Goal: Transaction & Acquisition: Obtain resource

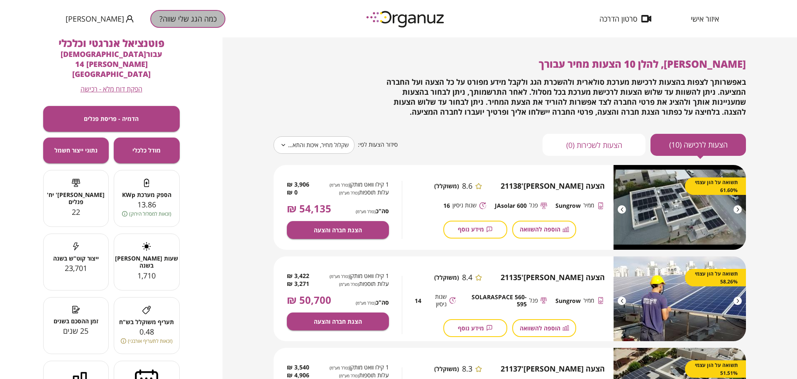
click at [164, 15] on button "כמה הגג שלי שווה?" at bounding box center [187, 19] width 75 height 18
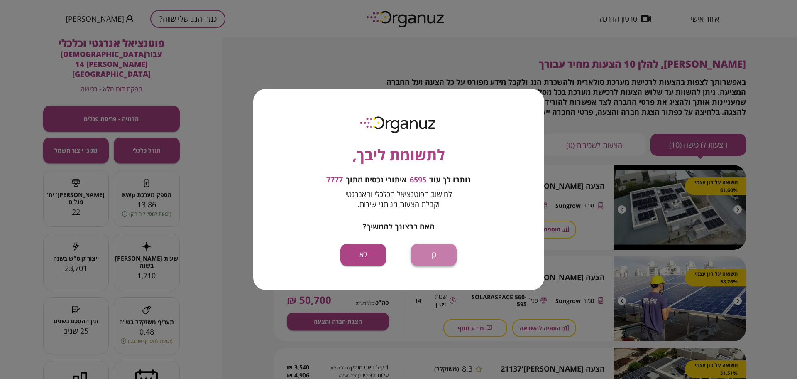
click at [445, 252] on button "כן" at bounding box center [434, 255] width 46 height 22
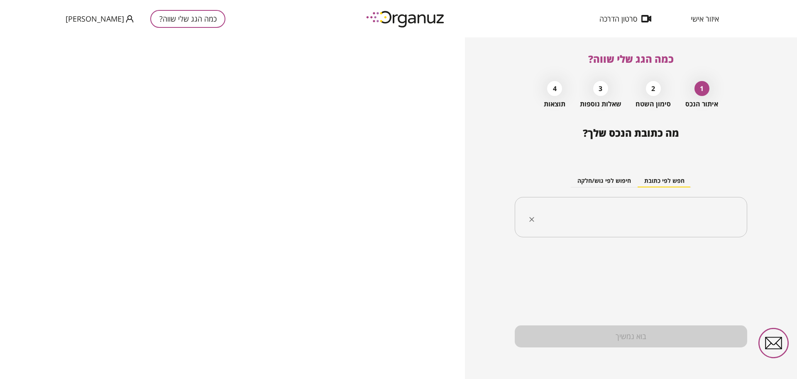
click at [620, 213] on input "text" at bounding box center [634, 217] width 206 height 21
paste input "**********"
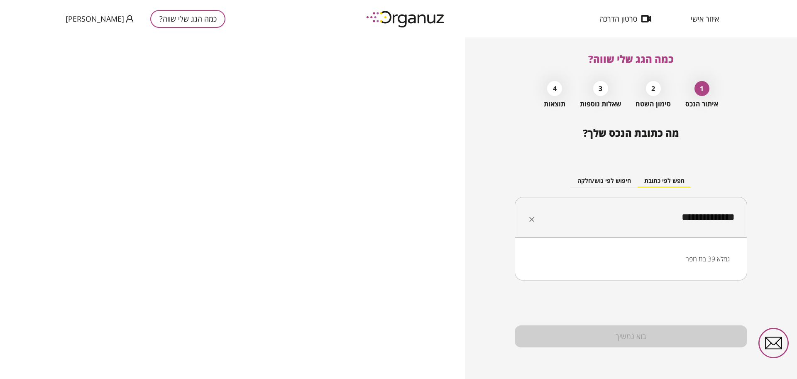
click at [655, 258] on li "גמלא 39 בת חפר" at bounding box center [630, 258] width 211 height 15
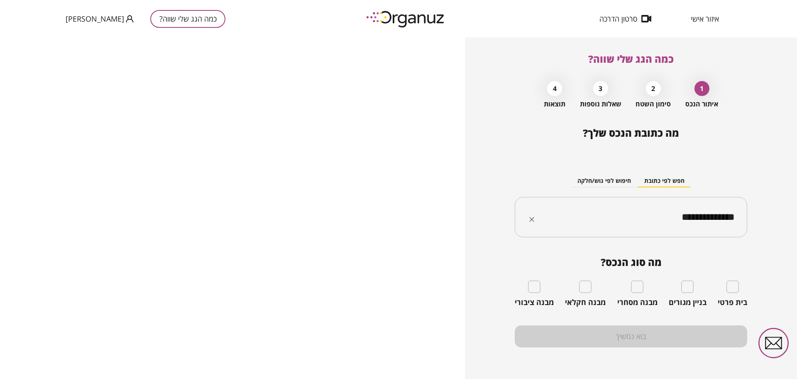
type input "**********"
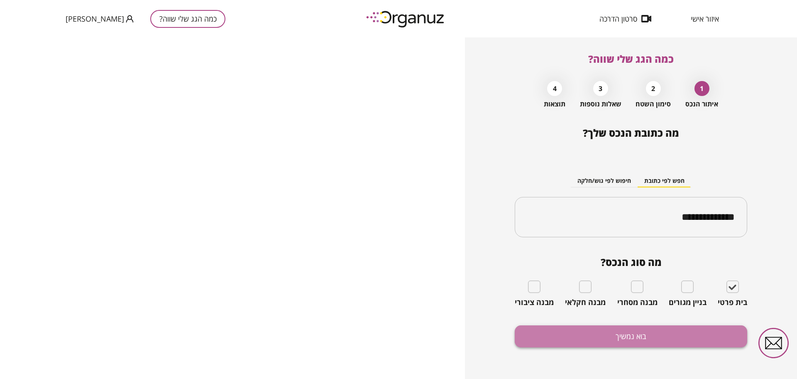
click at [686, 331] on button "בוא נמשיך" at bounding box center [631, 336] width 232 height 22
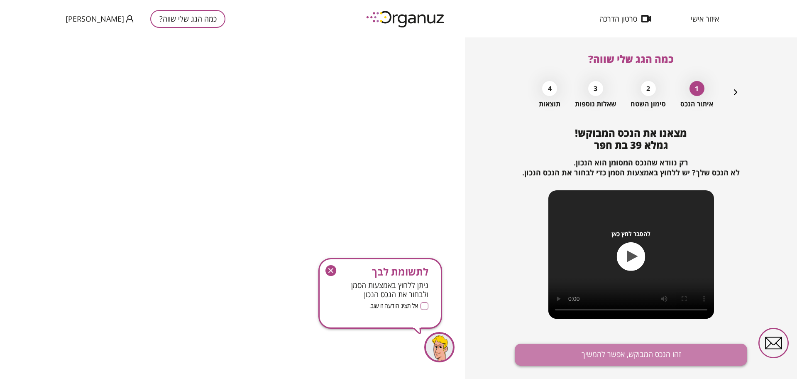
click at [664, 349] on button "זהו הנכס המבוקש, אפשר להמשיך" at bounding box center [631, 354] width 232 height 22
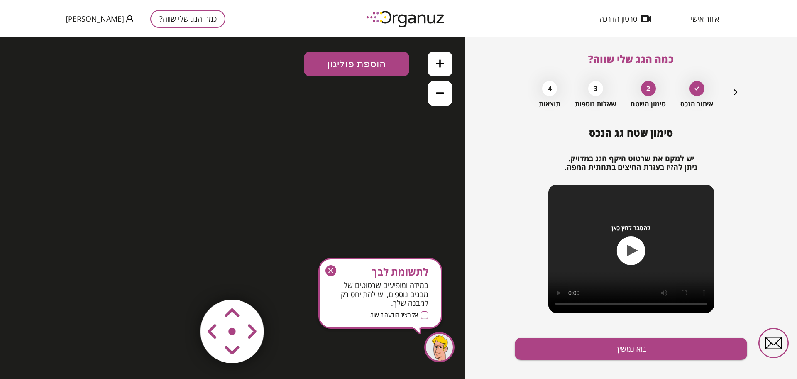
click at [332, 268] on icon "button" at bounding box center [330, 270] width 11 height 11
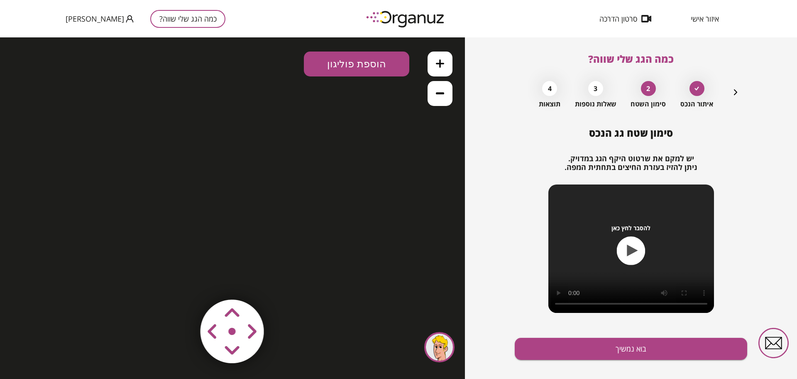
click at [185, 18] on button "כמה הגג שלי שווה?" at bounding box center [187, 19] width 75 height 18
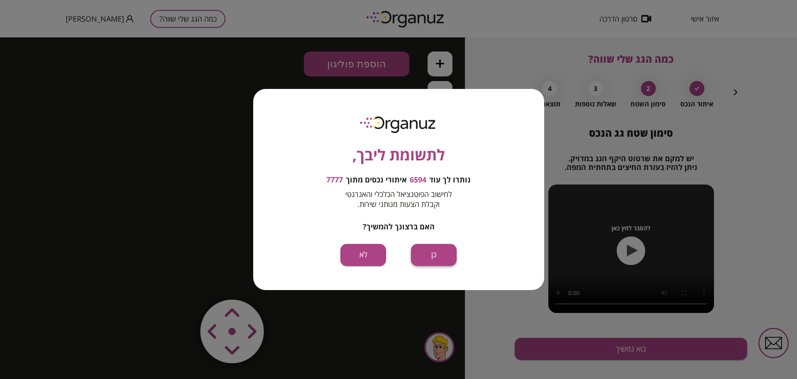
click at [442, 252] on button "כן" at bounding box center [434, 255] width 46 height 22
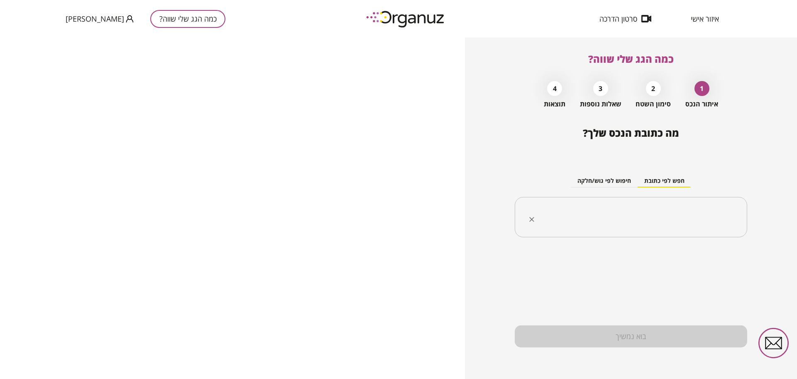
click at [577, 216] on input "text" at bounding box center [634, 217] width 206 height 21
paste input "**********"
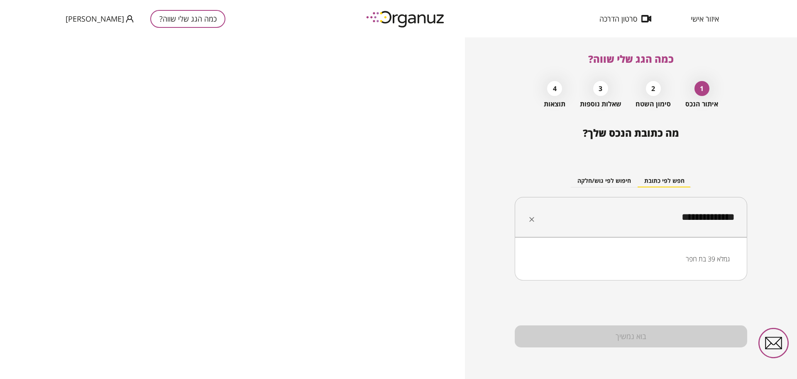
click at [707, 262] on li "גמלא 39 בת חפר" at bounding box center [630, 258] width 211 height 15
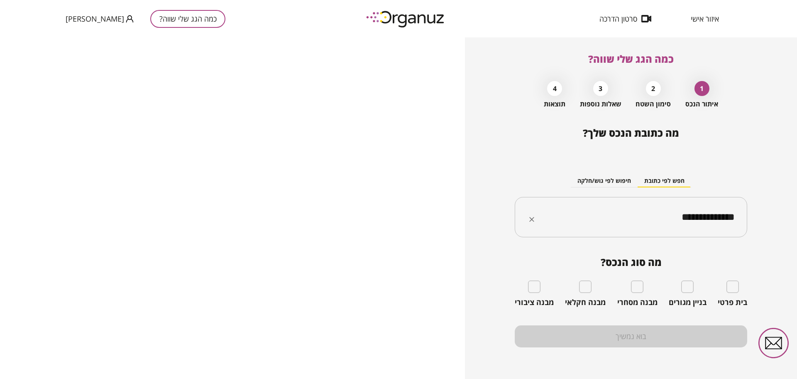
type input "**********"
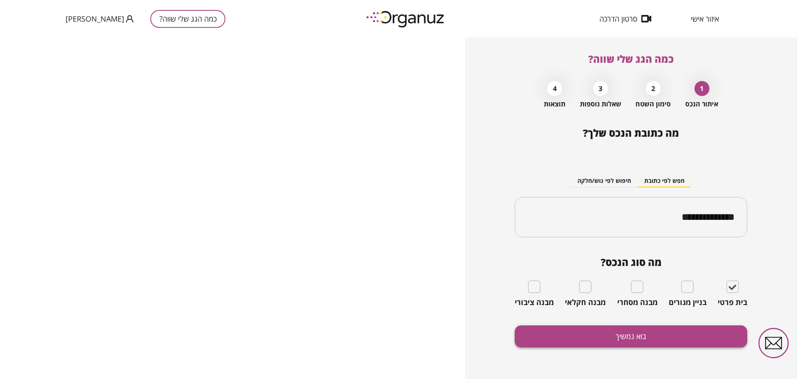
click at [708, 331] on button "בוא נמשיך" at bounding box center [631, 336] width 232 height 22
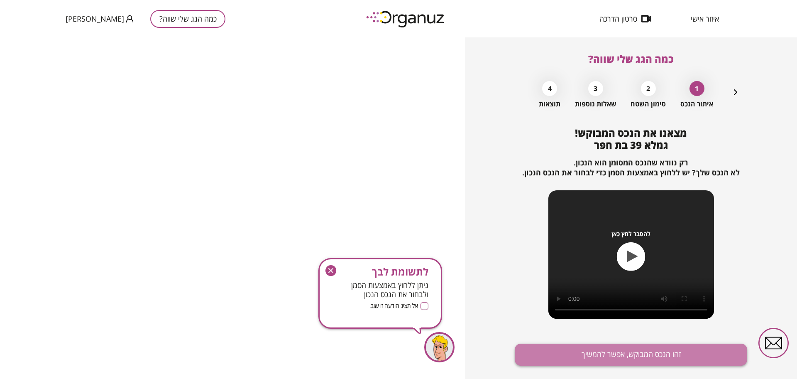
click at [700, 357] on button "זהו הנכס המבוקש, אפשר להמשיך" at bounding box center [631, 354] width 232 height 22
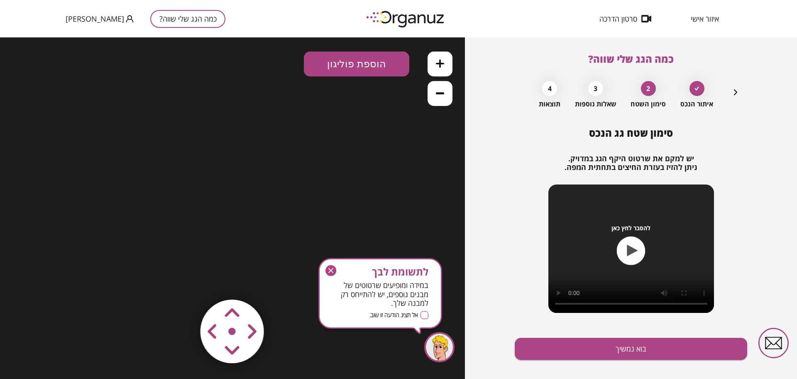
click at [151, 10] on button "כמה הגג שלי שווה?" at bounding box center [187, 19] width 75 height 18
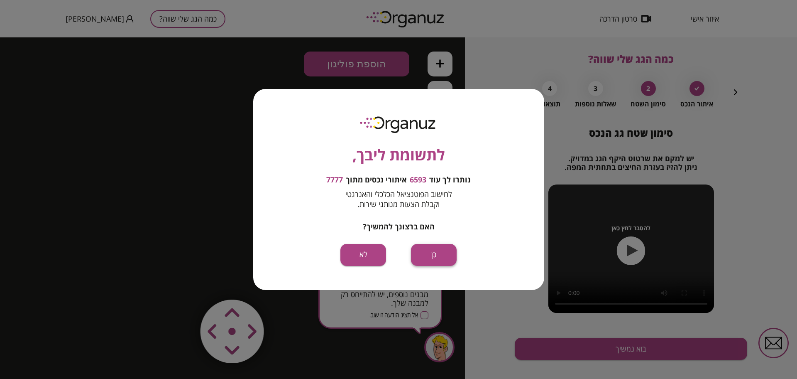
click at [433, 252] on button "כן" at bounding box center [434, 255] width 46 height 22
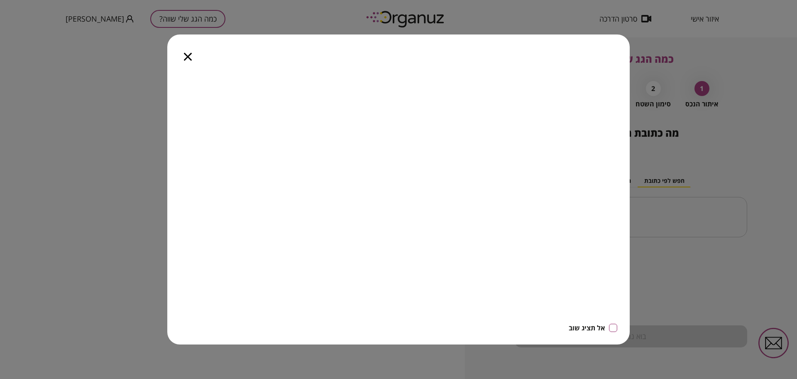
click at [189, 55] on icon "button" at bounding box center [188, 57] width 8 height 8
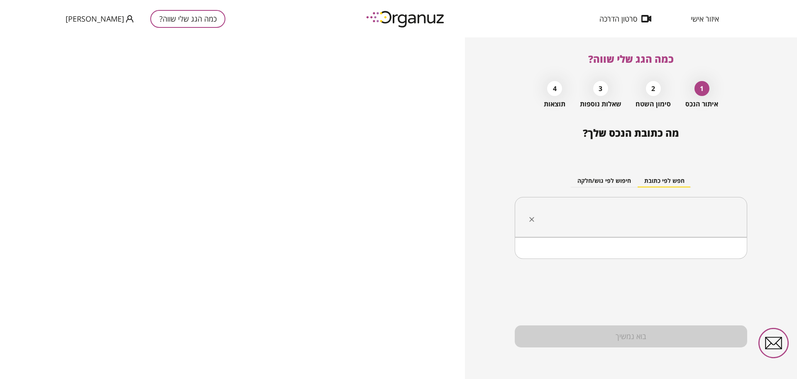
click at [652, 224] on input "text" at bounding box center [634, 217] width 206 height 21
paste input "**********"
click at [687, 251] on li "גמלא 39 בת חפר" at bounding box center [630, 258] width 211 height 15
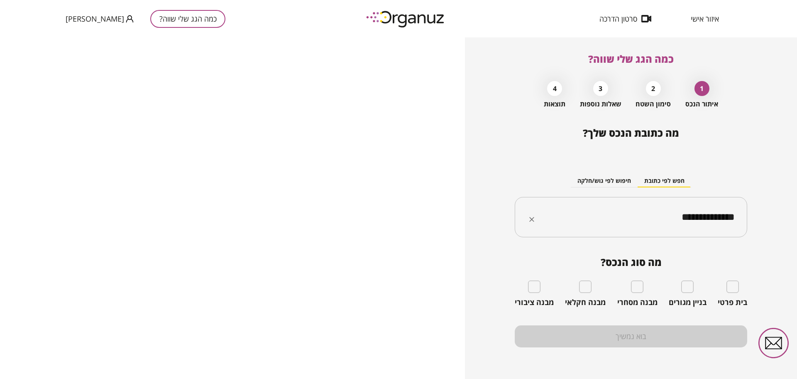
type input "**********"
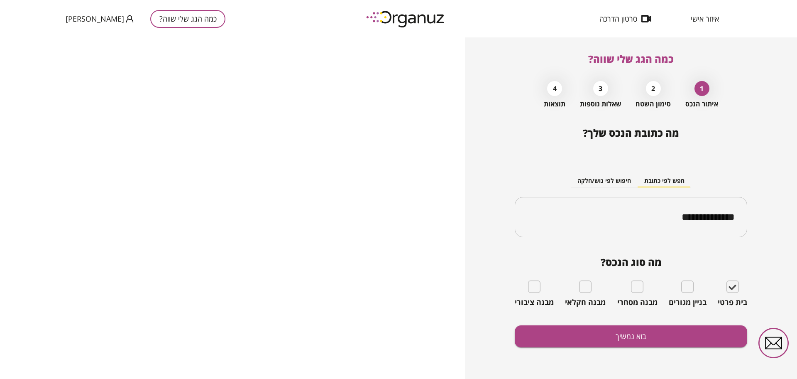
click at [578, 352] on div "**********" at bounding box center [631, 253] width 232 height 252
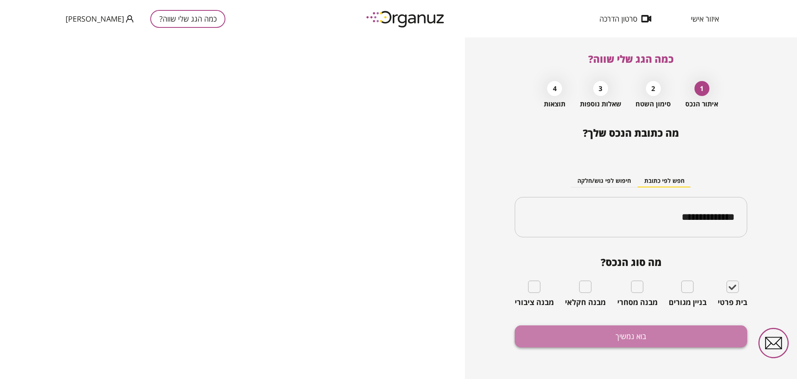
click at [577, 338] on button "בוא נמשיך" at bounding box center [631, 336] width 232 height 22
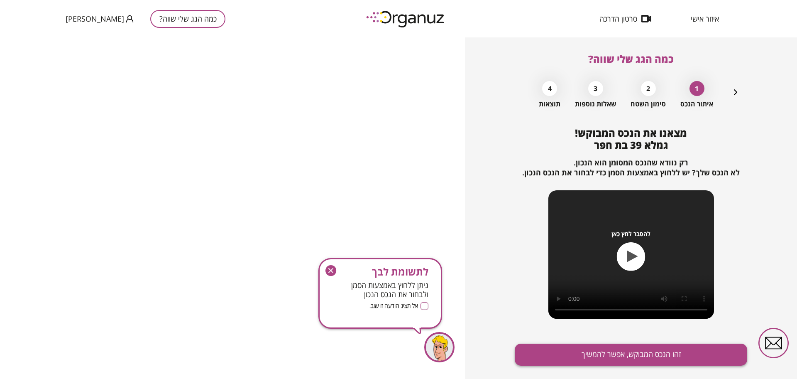
click at [570, 352] on button "זהו הנכס המבוקש, אפשר להמשיך" at bounding box center [631, 354] width 232 height 22
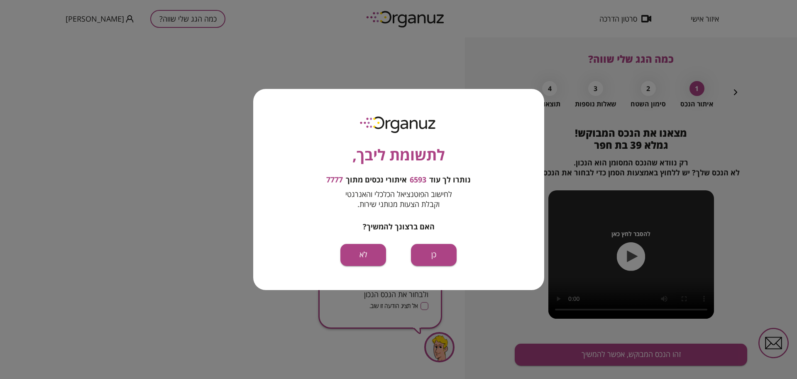
click at [427, 254] on button "כן" at bounding box center [434, 255] width 46 height 22
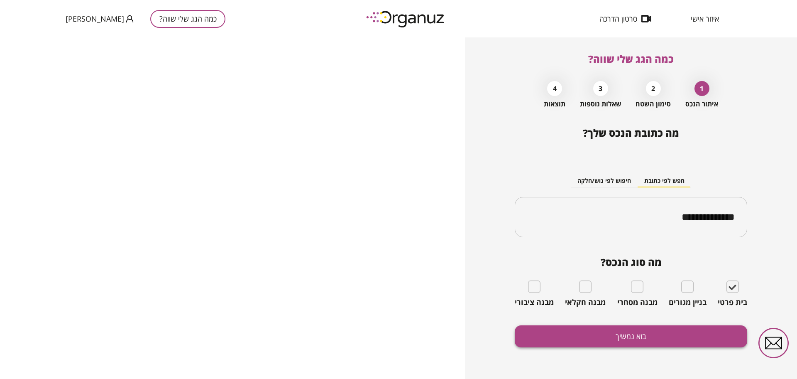
click at [601, 336] on button "בוא נמשיך" at bounding box center [631, 336] width 232 height 22
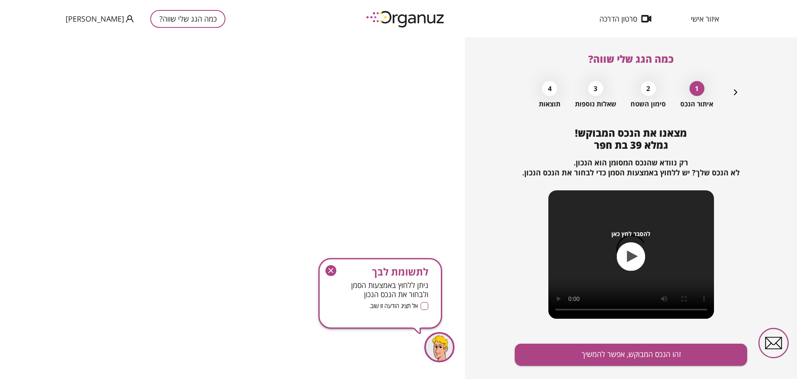
click at [601, 338] on div "מצאנו את הנכס המבוקש! גמלא 39 בת חפר רק נוודא שהנכס המסומן הוא הנכון. לא הנכס ש…" at bounding box center [631, 262] width 232 height 270
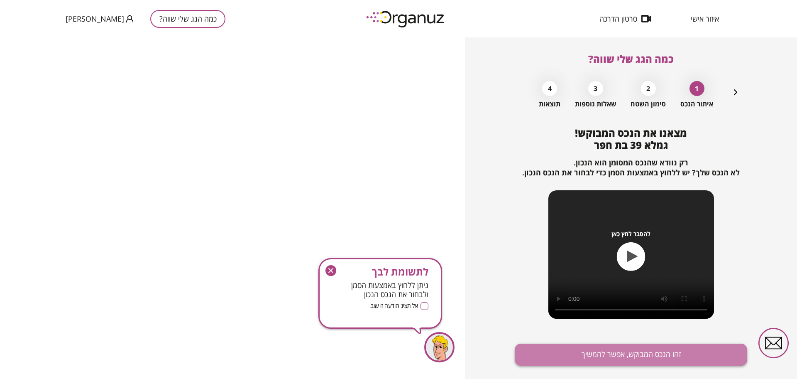
click at [594, 349] on button "זהו הנכס המבוקש, אפשר להמשיך" at bounding box center [631, 354] width 232 height 22
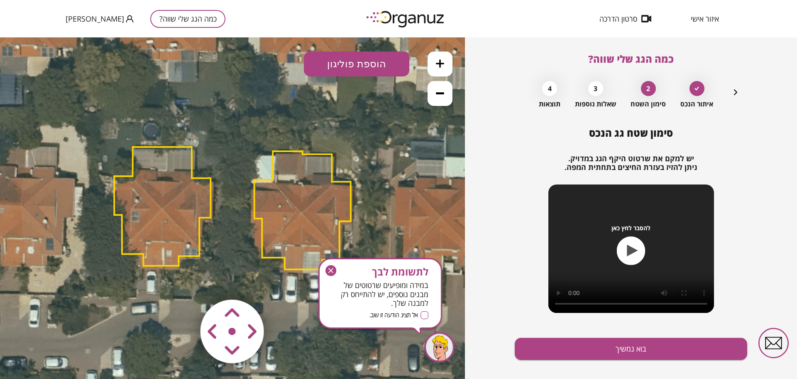
click at [328, 269] on icon "button" at bounding box center [330, 270] width 11 height 11
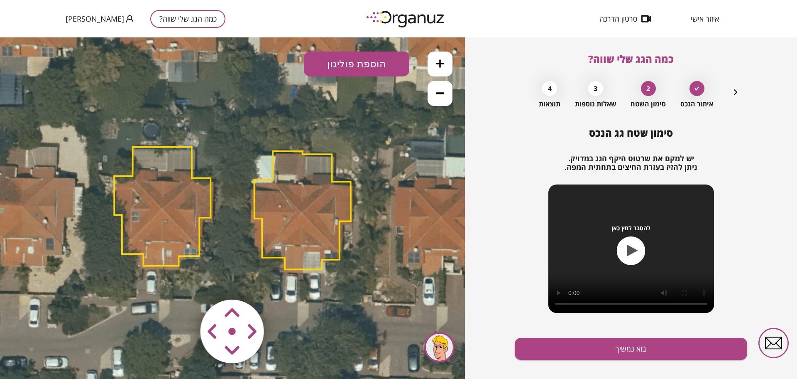
click at [420, 60] on icon at bounding box center [231, 206] width 728 height 728
click at [439, 61] on icon at bounding box center [440, 63] width 8 height 8
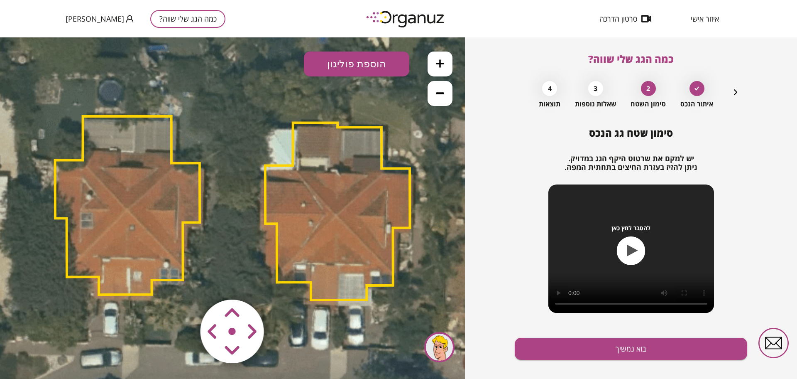
click at [439, 61] on icon at bounding box center [440, 63] width 8 height 8
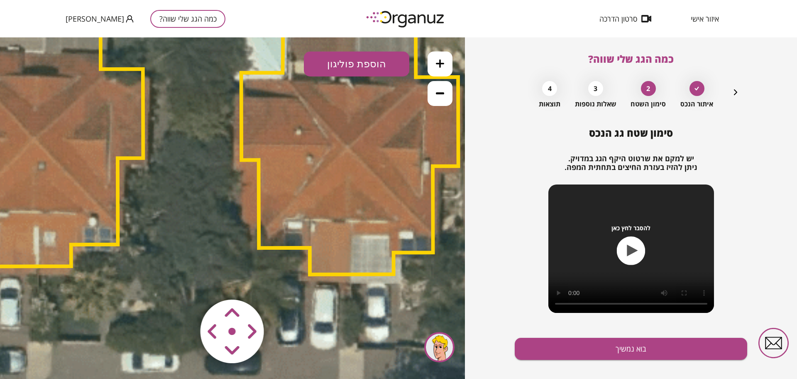
drag, startPoint x: 202, startPoint y: 181, endPoint x: 205, endPoint y: 130, distance: 51.1
click at [130, 124] on icon at bounding box center [188, 133] width 1639 height 1639
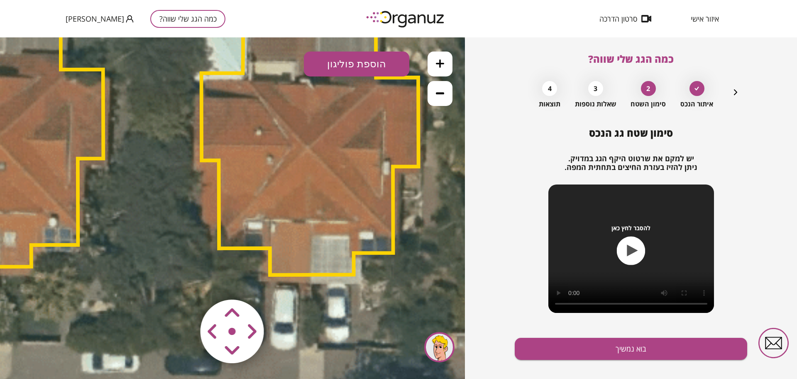
click at [443, 99] on button at bounding box center [439, 93] width 25 height 25
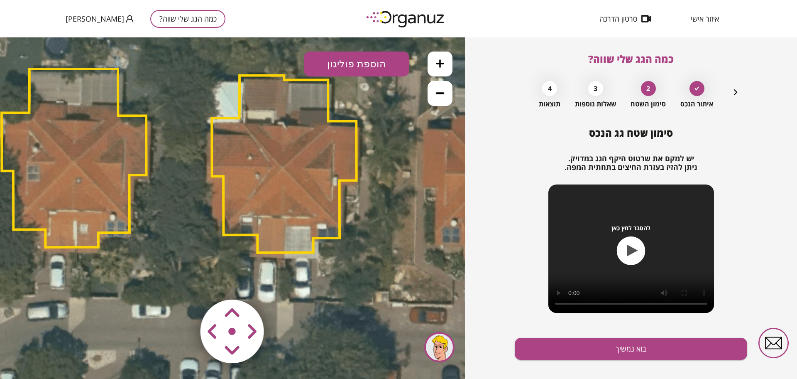
click at [443, 104] on button at bounding box center [439, 93] width 25 height 25
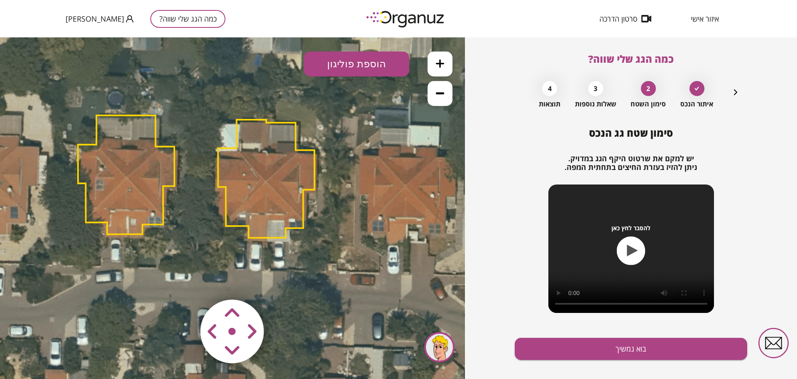
click at [183, 282] on area at bounding box center [183, 282] width 0 height 0
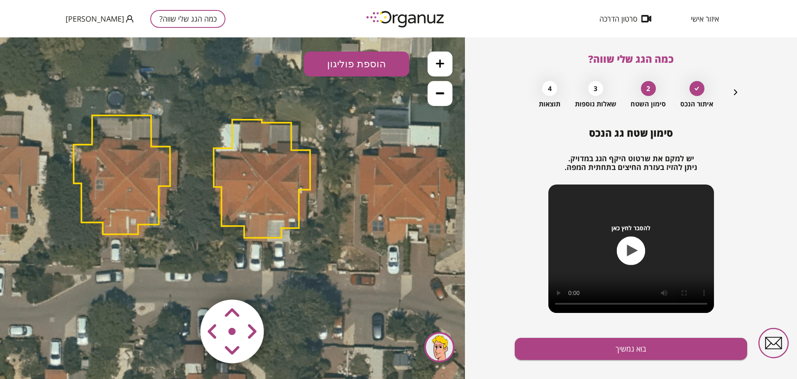
click at [183, 282] on area at bounding box center [183, 282] width 0 height 0
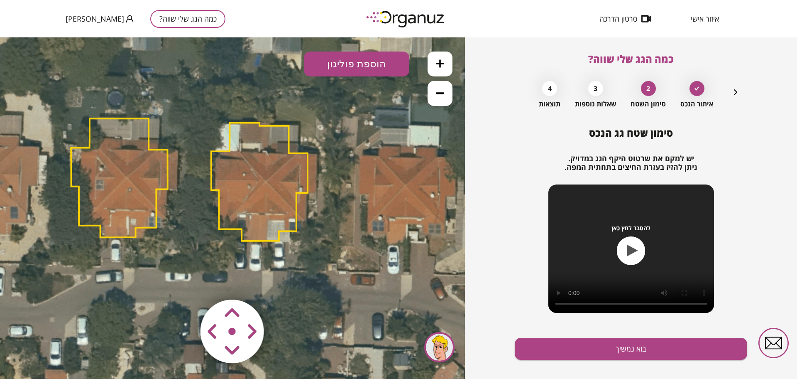
click at [183, 282] on area at bounding box center [183, 282] width 0 height 0
click at [224, 173] on polygon at bounding box center [260, 184] width 96 height 118
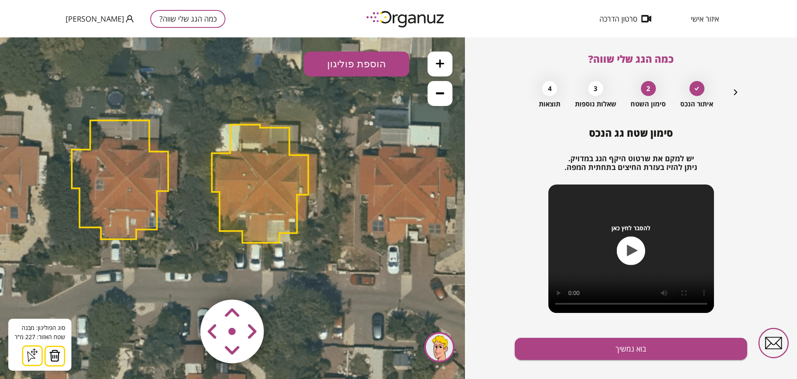
click at [59, 355] on button at bounding box center [54, 355] width 21 height 21
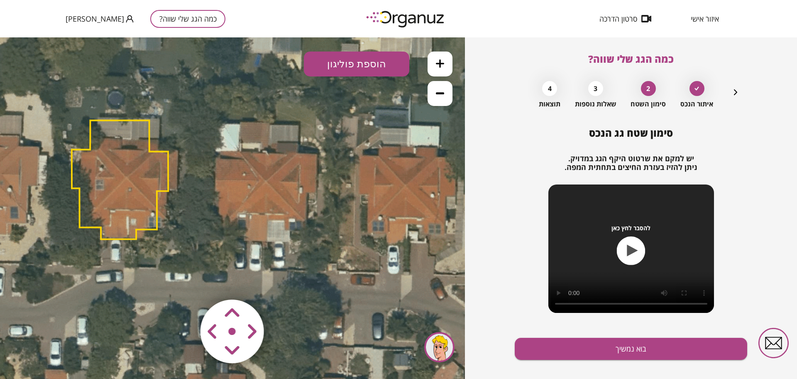
click at [442, 61] on icon at bounding box center [440, 63] width 8 height 8
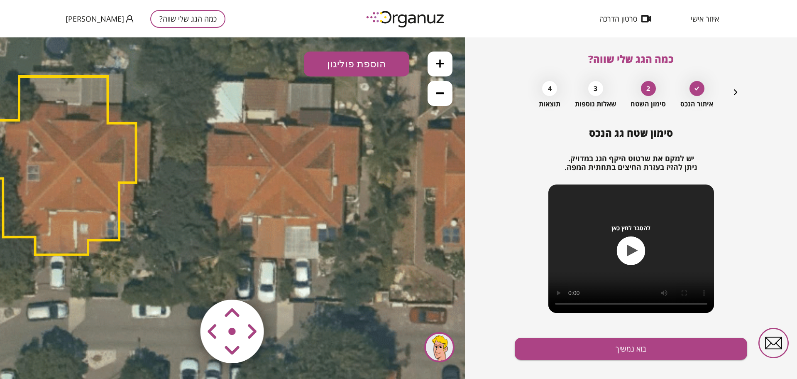
click at [354, 57] on button "הוספת פוליגון" at bounding box center [356, 63] width 105 height 25
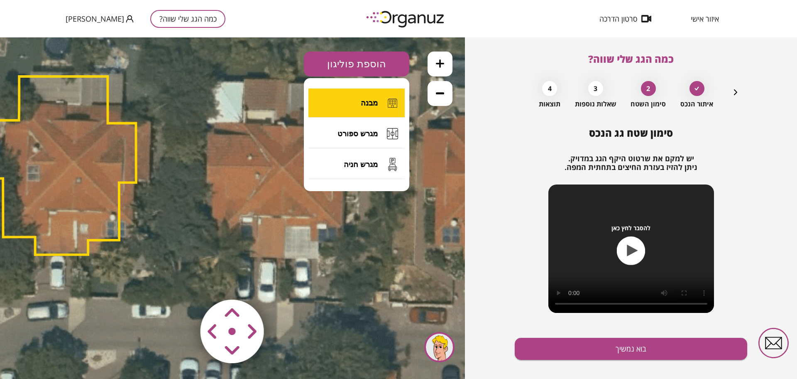
click at [364, 100] on span "מבנה" at bounding box center [369, 102] width 17 height 9
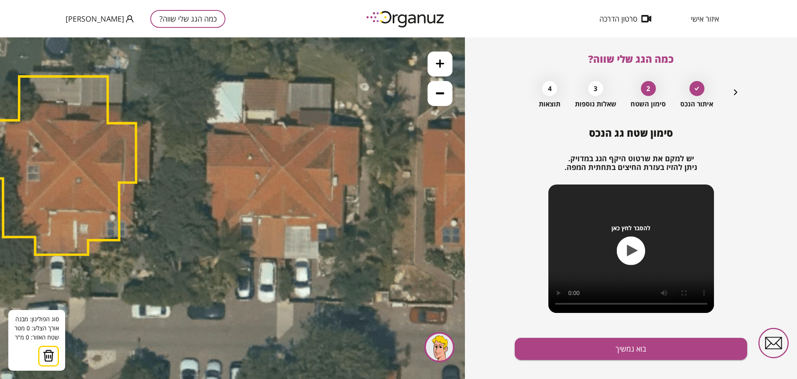
click at [285, 259] on icon at bounding box center [176, 158] width 1093 height 1093
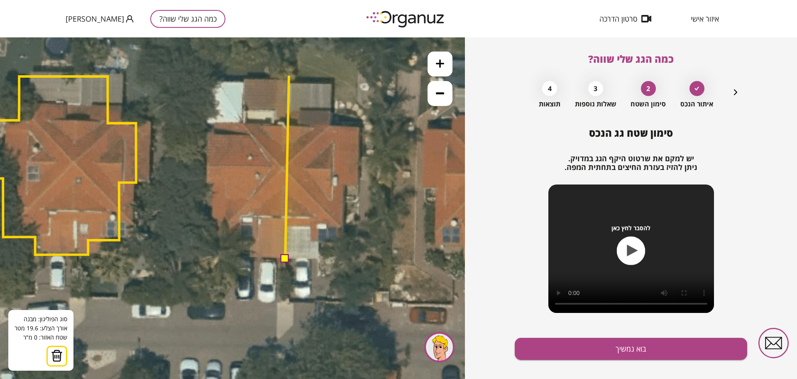
click at [289, 76] on polygon at bounding box center [287, 167] width 4 height 183
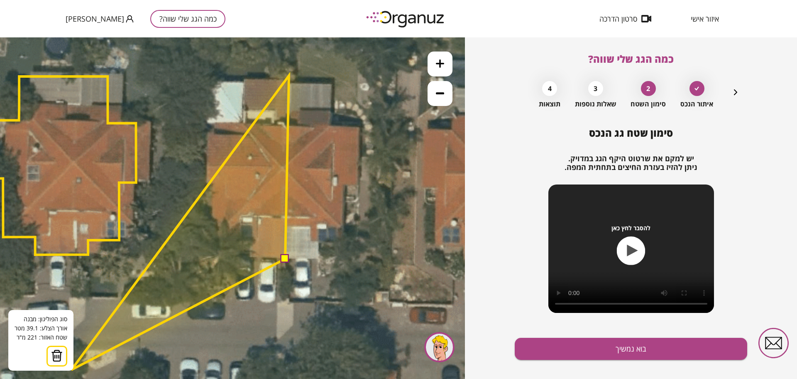
click at [61, 353] on img at bounding box center [57, 355] width 12 height 12
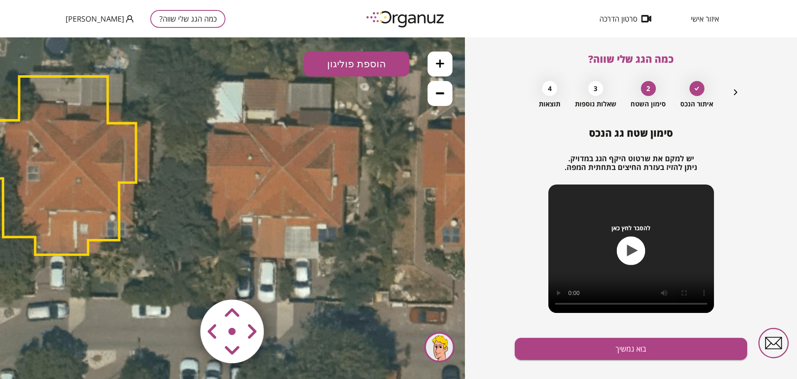
click at [363, 54] on button "הוספת פוליגון" at bounding box center [356, 63] width 105 height 25
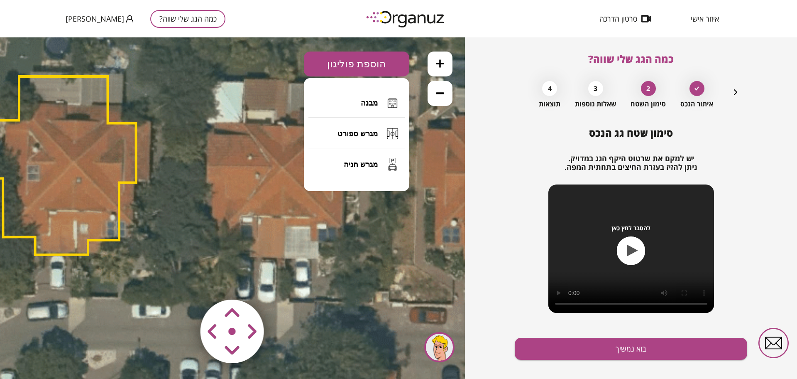
click at [356, 105] on button "מבנה" at bounding box center [356, 102] width 96 height 29
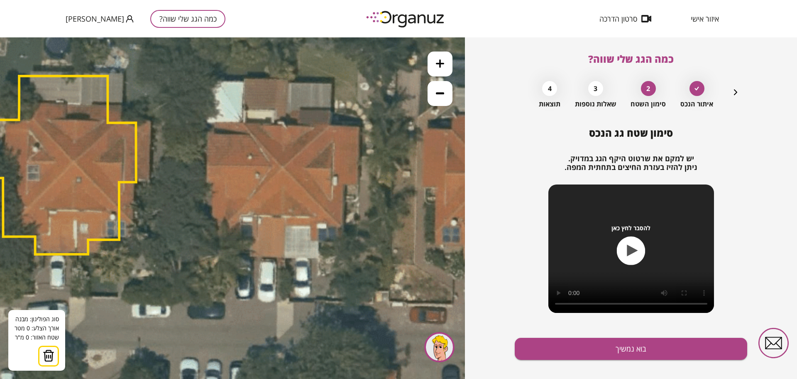
click at [286, 79] on icon at bounding box center [176, 158] width 1093 height 1093
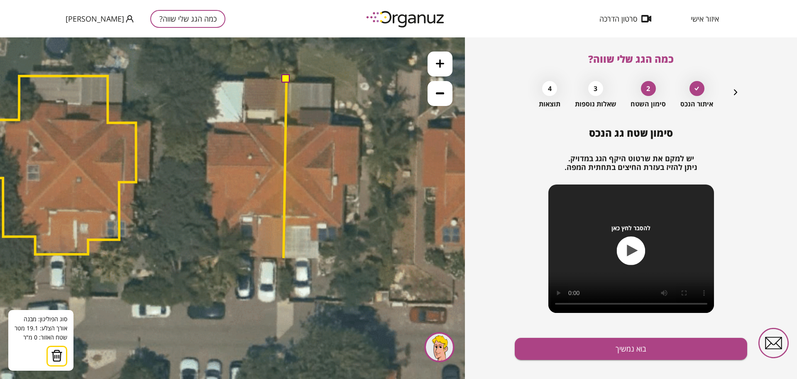
click at [283, 258] on icon at bounding box center [176, 158] width 1093 height 1093
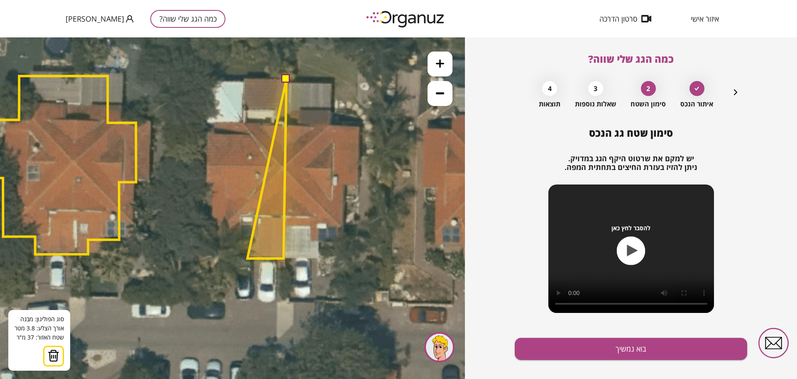
click at [247, 258] on polygon at bounding box center [266, 168] width 39 height 179
click at [247, 240] on polygon at bounding box center [267, 168] width 40 height 179
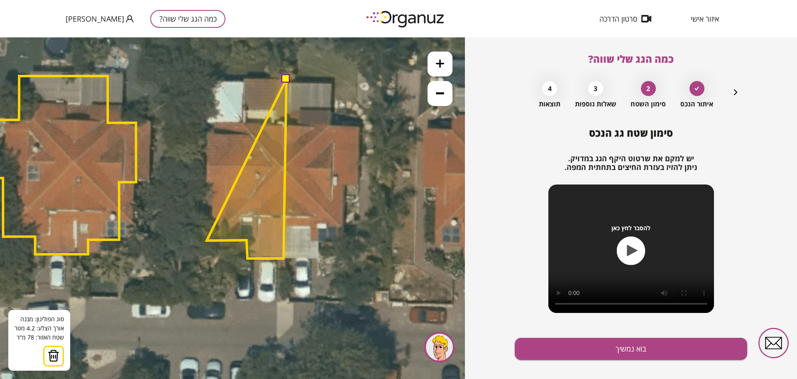
click at [207, 240] on polygon at bounding box center [247, 168] width 80 height 179
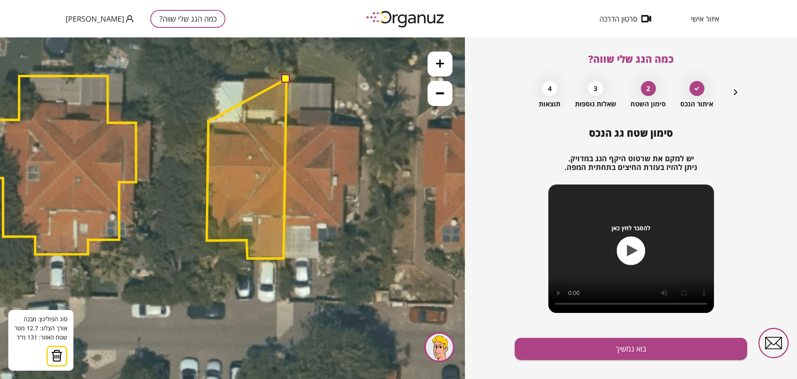
click at [208, 121] on polygon at bounding box center [247, 168] width 80 height 179
click at [243, 121] on polygon at bounding box center [247, 168] width 80 height 179
click at [243, 77] on polygon at bounding box center [247, 167] width 80 height 181
click at [285, 77] on button at bounding box center [286, 78] width 8 height 8
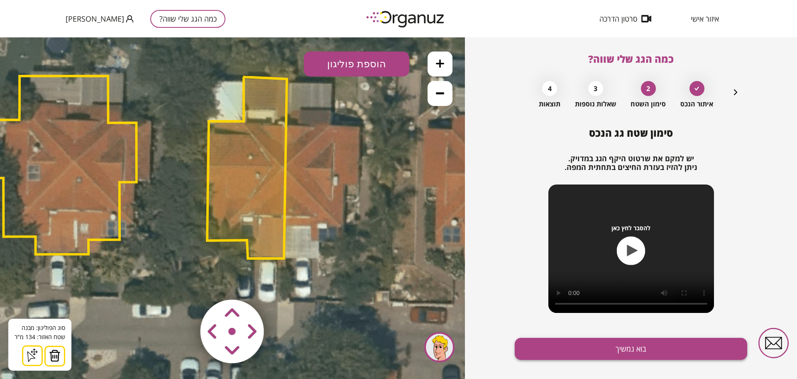
click at [548, 353] on button "בוא נמשיך" at bounding box center [631, 348] width 232 height 22
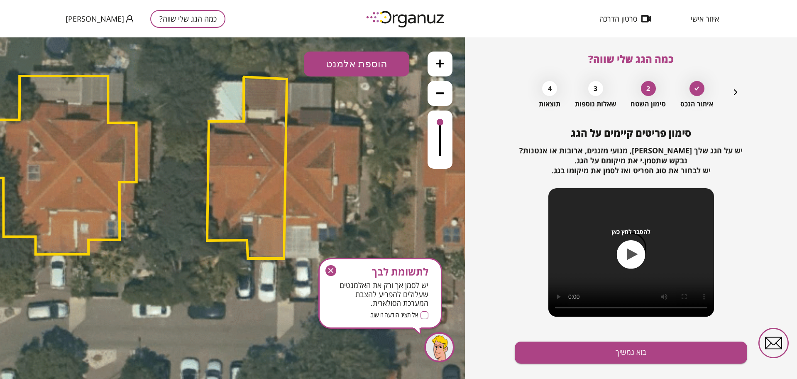
click at [548, 353] on button "בוא נמשיך" at bounding box center [631, 352] width 232 height 22
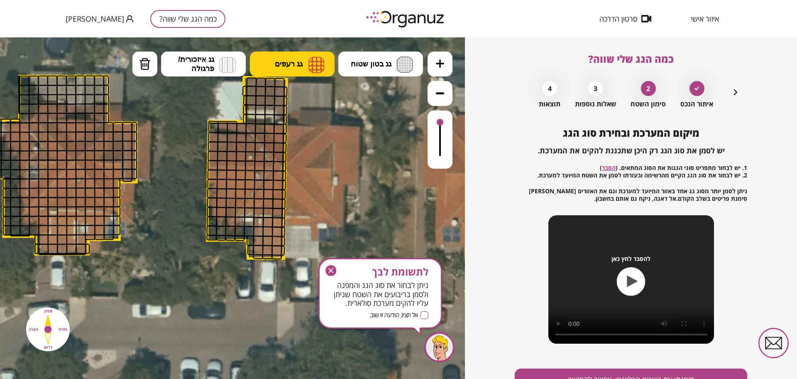
click at [282, 60] on span "גג רעפים" at bounding box center [289, 63] width 28 height 9
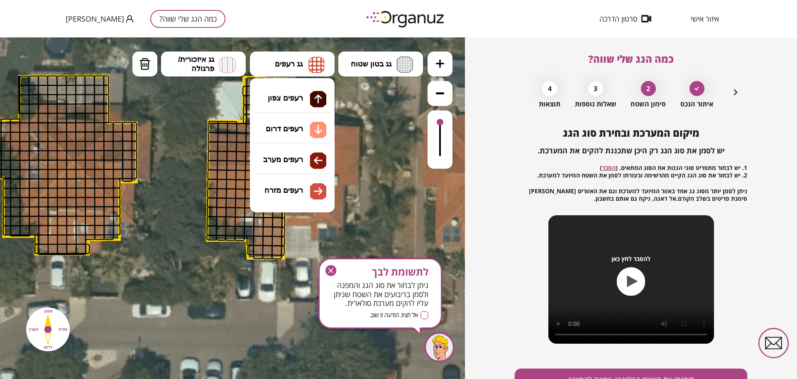
click at [292, 99] on div ".st0 { fill: #FFFFFF; } א" at bounding box center [232, 207] width 465 height 341
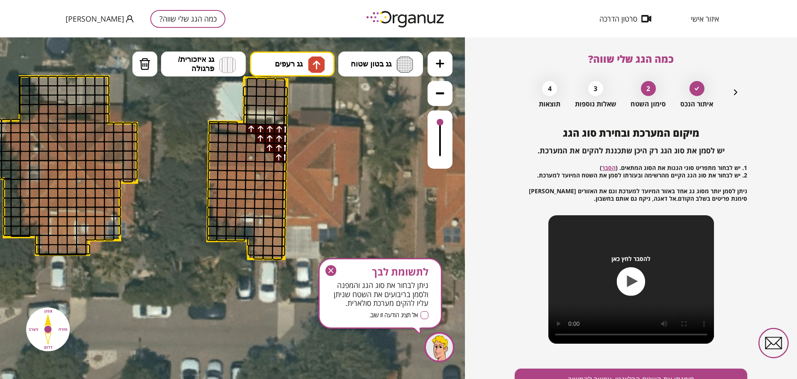
drag, startPoint x: 276, startPoint y: 146, endPoint x: 289, endPoint y: 139, distance: 14.5
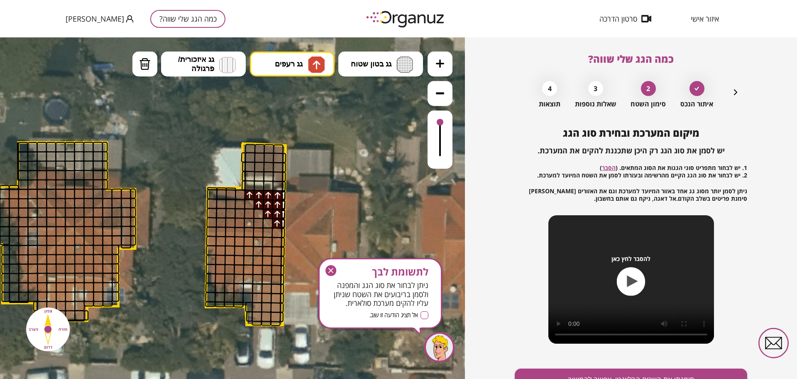
drag, startPoint x: 369, startPoint y: 97, endPoint x: 367, endPoint y: 164, distance: 67.7
click at [367, 164] on icon at bounding box center [175, 224] width 1093 height 1093
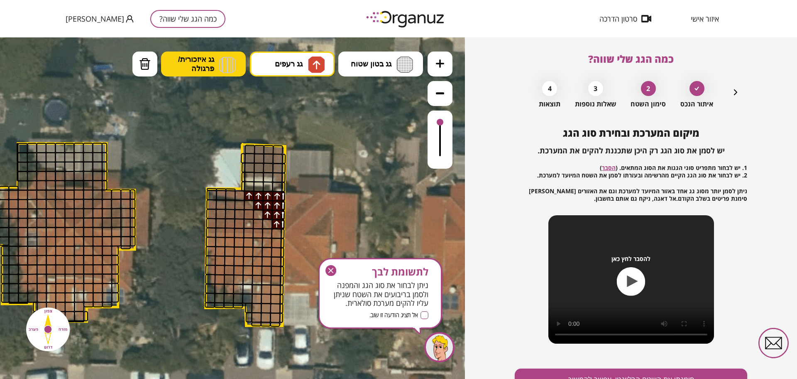
click at [206, 61] on span "גג איזכורית/ פרגולה" at bounding box center [196, 64] width 36 height 18
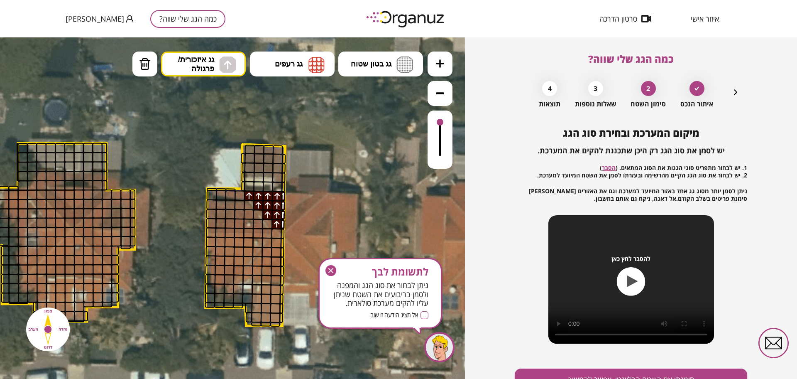
click at [220, 96] on div ".st0 { fill: #FFFFFF; } א" at bounding box center [232, 207] width 465 height 341
drag, startPoint x: 245, startPoint y: 173, endPoint x: 230, endPoint y: 148, distance: 29.4
click at [230, 148] on div ".st0 { fill: #FFFFFF; }" at bounding box center [175, 225] width 1093 height 1093
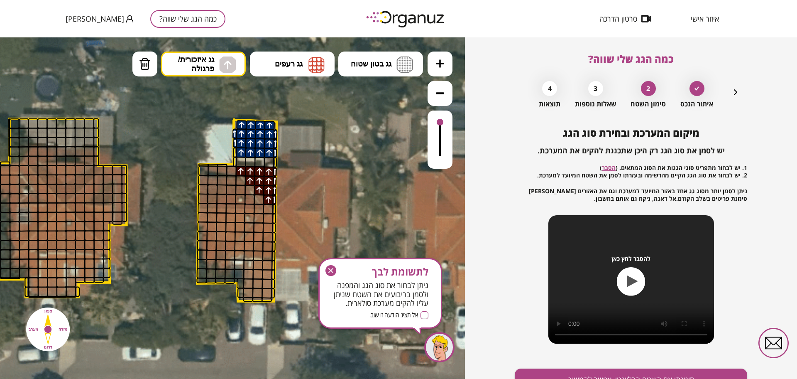
drag, startPoint x: 317, startPoint y: 145, endPoint x: 303, endPoint y: 132, distance: 19.1
click at [310, 127] on icon at bounding box center [167, 201] width 1093 height 1093
click at [233, 149] on div at bounding box center [234, 152] width 4 height 10
click at [243, 66] on button "גג איזכורית/ פרגולה" at bounding box center [203, 63] width 85 height 25
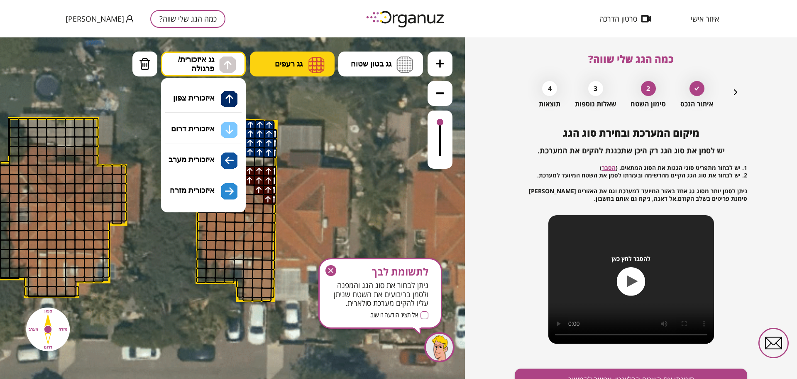
click at [277, 61] on span "גג רעפים" at bounding box center [289, 63] width 28 height 9
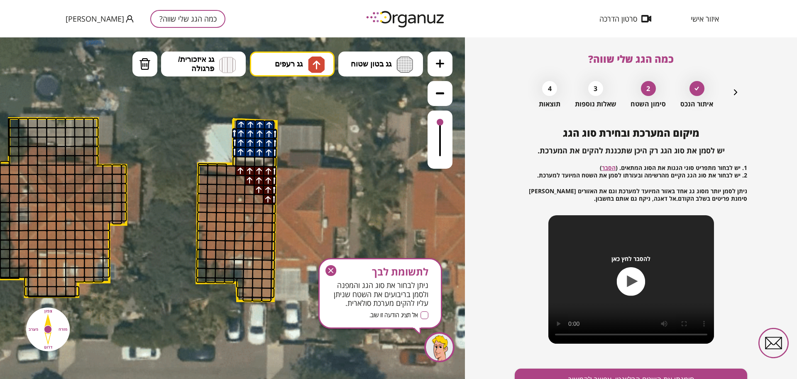
click at [290, 93] on div ".st0 { fill: #FFFFFF; } א" at bounding box center [232, 207] width 465 height 341
drag, startPoint x: 248, startPoint y: 203, endPoint x: 233, endPoint y: 193, distance: 18.3
click at [140, 65] on img at bounding box center [145, 64] width 12 height 12
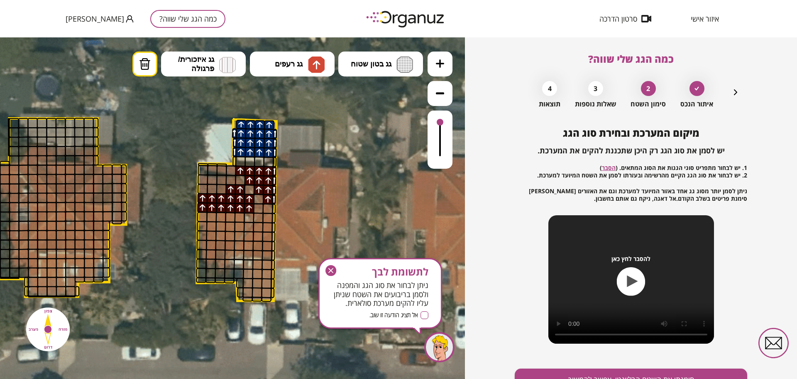
click at [248, 188] on div at bounding box center [249, 189] width 10 height 10
click at [266, 54] on button "גג רעפים" at bounding box center [292, 63] width 85 height 25
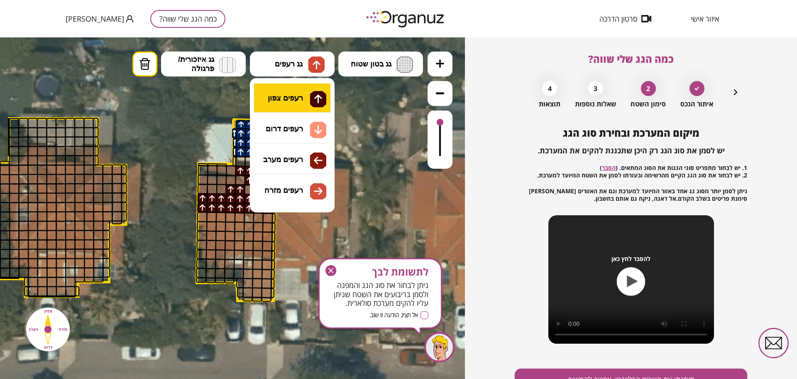
click at [279, 95] on div ".st0 { fill: #FFFFFF; } א" at bounding box center [232, 207] width 465 height 341
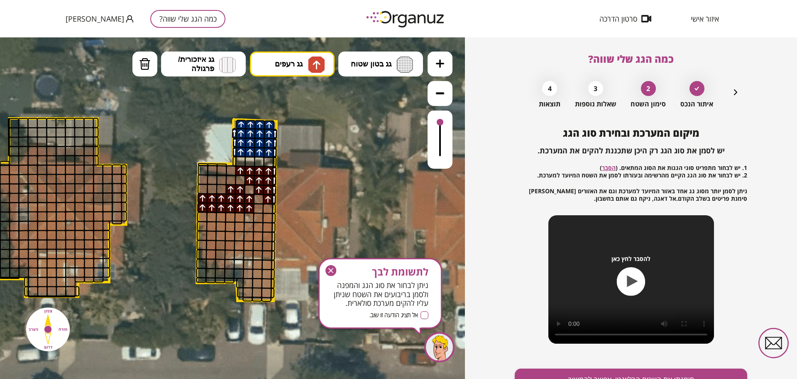
drag, startPoint x: 222, startPoint y: 184, endPoint x: 212, endPoint y: 189, distance: 11.5
click at [221, 185] on div at bounding box center [221, 189] width 10 height 10
click at [203, 189] on div at bounding box center [203, 188] width 10 height 10
click at [211, 187] on div at bounding box center [212, 188] width 10 height 10
click at [204, 179] on div at bounding box center [203, 179] width 10 height 10
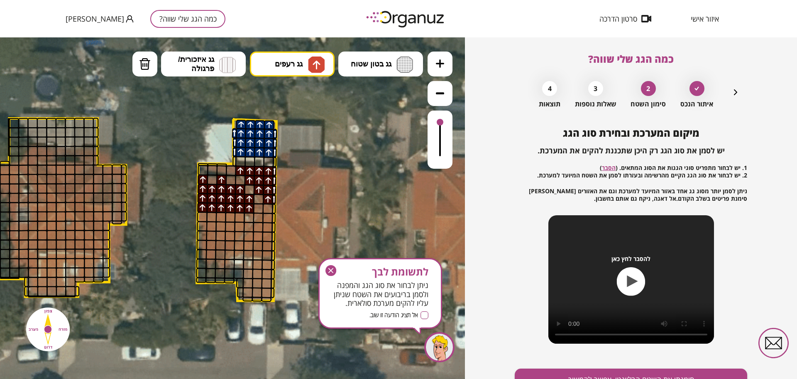
click at [221, 179] on div at bounding box center [221, 179] width 10 height 10
click at [211, 180] on div at bounding box center [212, 179] width 10 height 10
click at [224, 180] on div at bounding box center [221, 179] width 10 height 10
click at [229, 181] on div at bounding box center [231, 180] width 10 height 10
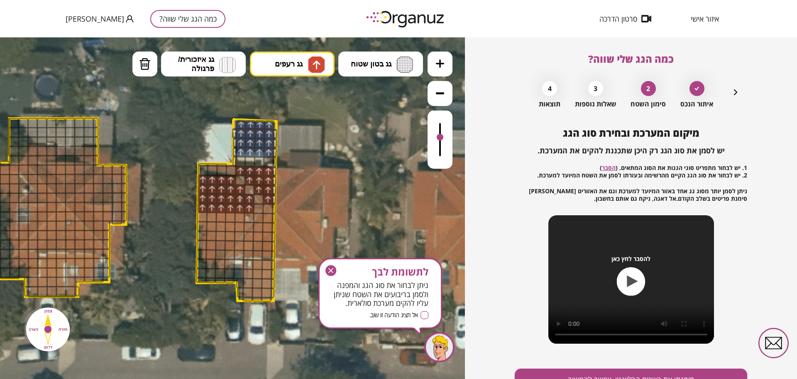
drag, startPoint x: 440, startPoint y: 123, endPoint x: 437, endPoint y: 137, distance: 14.9
click at [437, 137] on div at bounding box center [440, 137] width 7 height 7
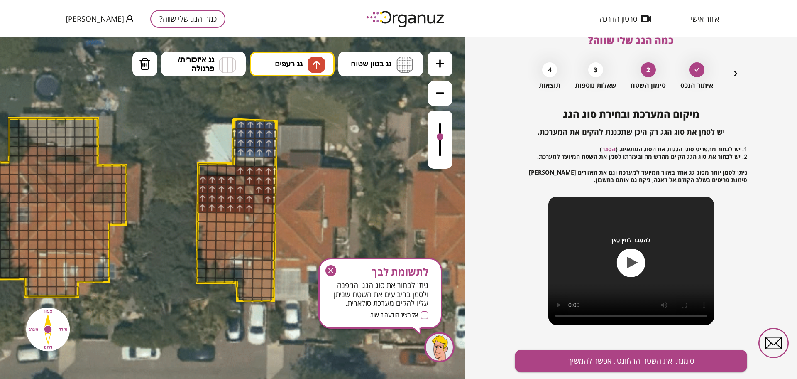
scroll to position [43, 0]
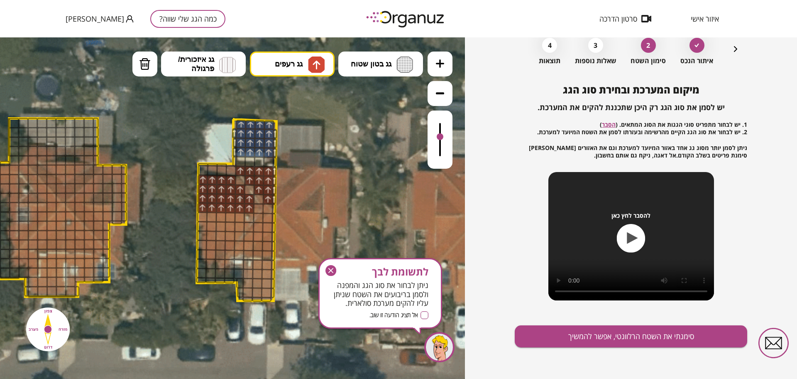
click at [734, 49] on icon "button" at bounding box center [735, 49] width 10 height 10
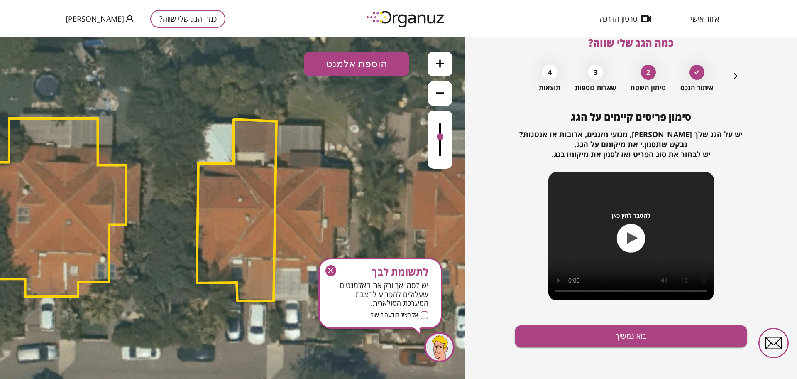
click at [321, 73] on button "הוספת אלמנט" at bounding box center [356, 63] width 105 height 25
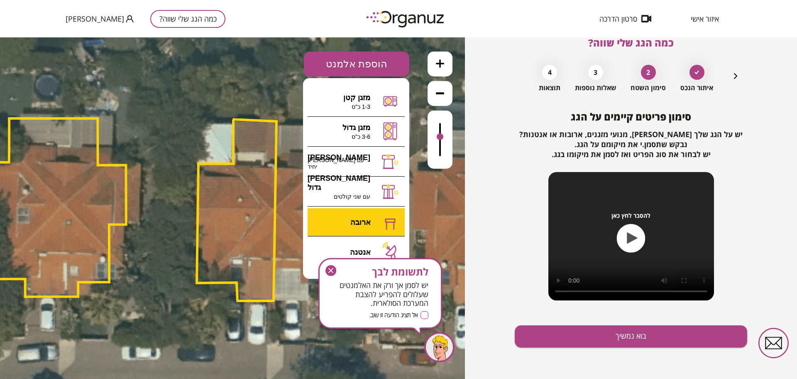
click at [359, 222] on div ".st0 { fill: #FFFFFF; } א" at bounding box center [232, 207] width 465 height 341
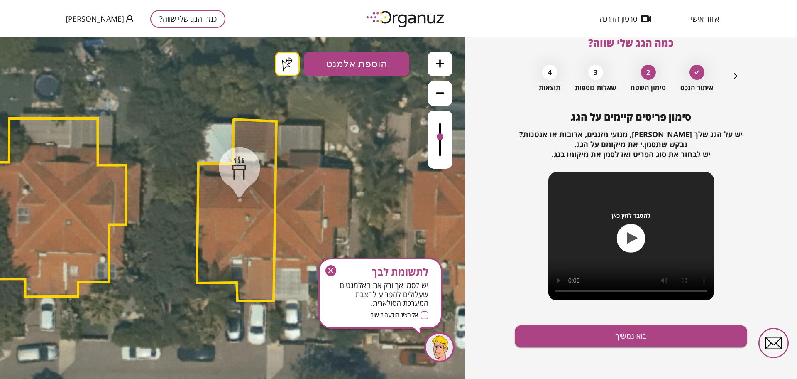
click at [332, 271] on icon "button" at bounding box center [330, 270] width 5 height 5
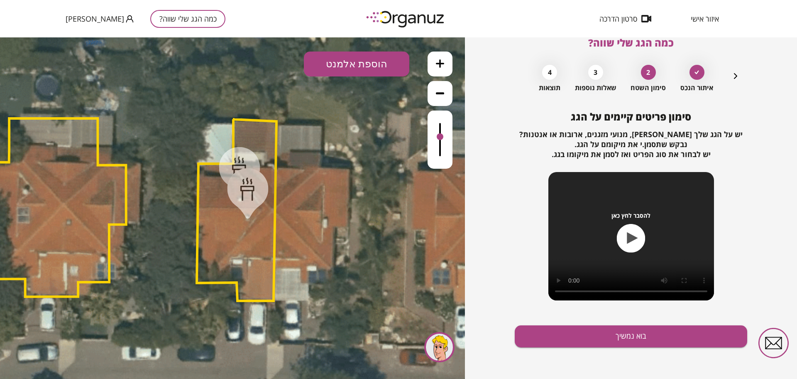
click at [291, 62] on div ".st0 { fill: #FFFFFF; } .st0 { fill: #FFFFFF; }" at bounding box center [232, 207] width 465 height 341
click at [685, 337] on button "בוא נמשיך" at bounding box center [631, 336] width 232 height 22
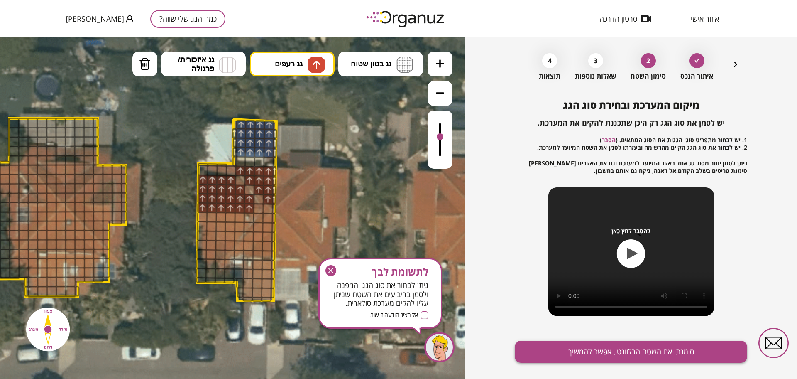
scroll to position [43, 0]
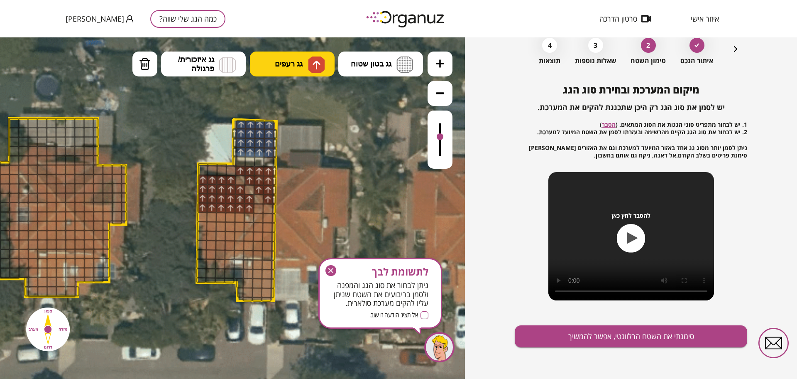
click at [282, 66] on span "גג רעפים" at bounding box center [289, 63] width 28 height 9
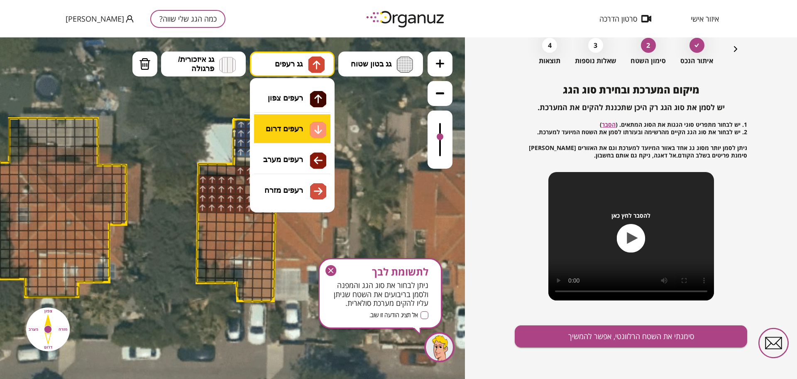
click at [288, 131] on div ".st0 { fill: #FFFFFF; } .st0 { fill: #FFFFFF; }" at bounding box center [232, 207] width 465 height 341
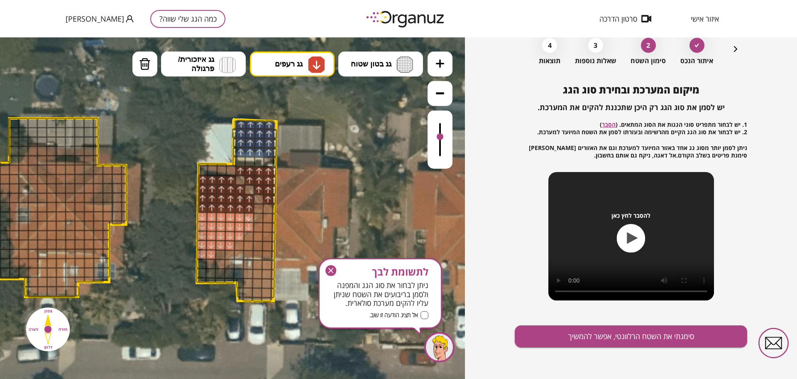
drag, startPoint x: 248, startPoint y: 218, endPoint x: 203, endPoint y: 252, distance: 56.9
drag, startPoint x: 270, startPoint y: 265, endPoint x: 266, endPoint y: 303, distance: 38.3
click at [266, 303] on div ".st0 { fill: #FFFFFF; } .st0 { fill: #FFFFFF; }" at bounding box center [166, 200] width 1093 height 1093
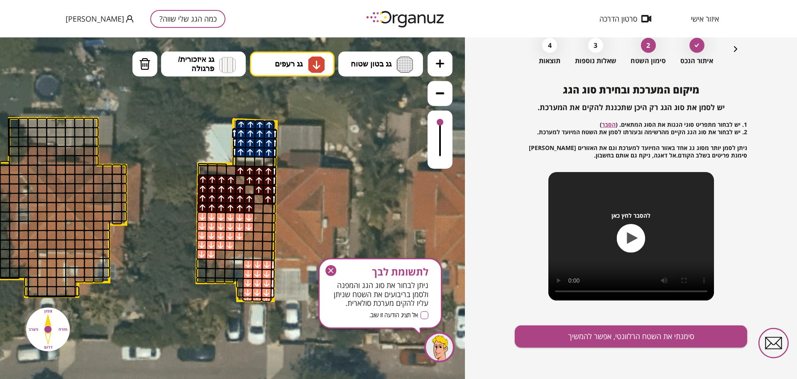
drag, startPoint x: 442, startPoint y: 136, endPoint x: 441, endPoint y: 119, distance: 17.5
click at [441, 119] on div at bounding box center [440, 122] width 7 height 7
click at [525, 325] on button "סימנתי את השטח הרלוונטי, אפשר להמשיך" at bounding box center [631, 336] width 232 height 22
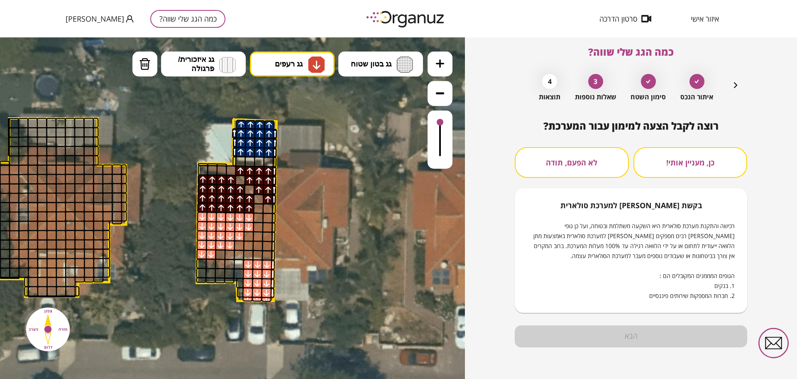
scroll to position [7, 0]
click at [559, 168] on button "לא הפעם, תודה" at bounding box center [572, 162] width 114 height 31
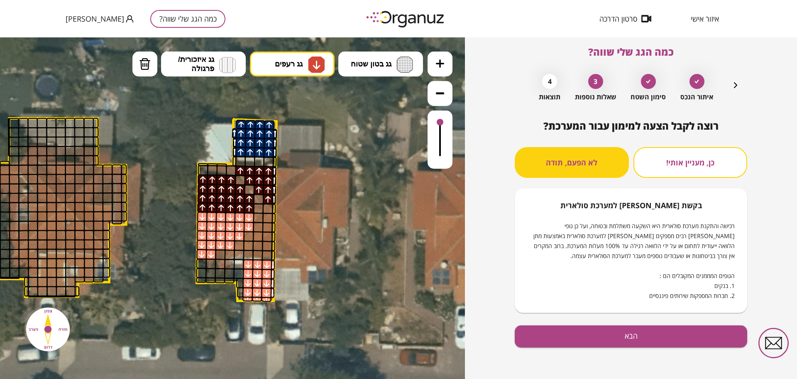
click at [598, 348] on div "רוצה לקבל הצעה למימון עבור המערכת? כן, מעניין אותי! לא הפעם, תודה בקשת [PERSON_…" at bounding box center [631, 249] width 232 height 259
click at [598, 337] on button "הבא" at bounding box center [631, 336] width 232 height 22
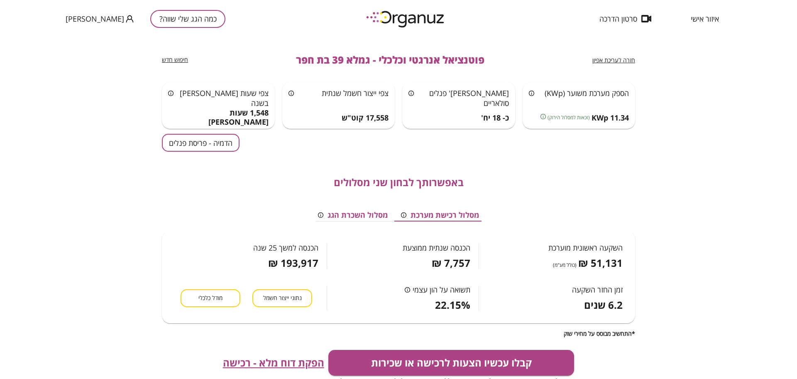
click at [182, 141] on button "הדמיה - פריסת פנלים" at bounding box center [201, 143] width 78 height 18
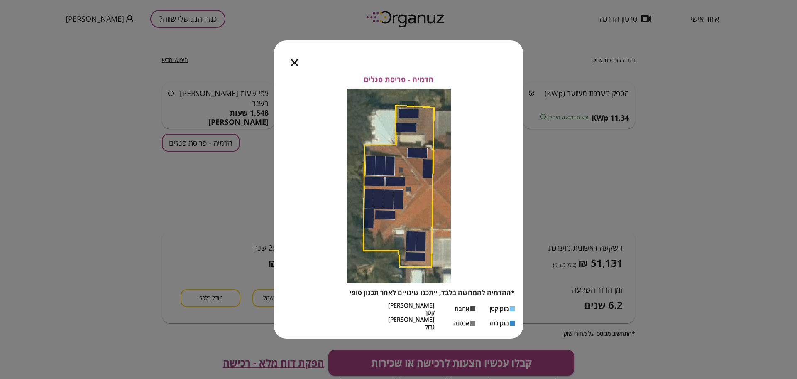
click at [298, 66] on icon "button" at bounding box center [295, 63] width 8 height 8
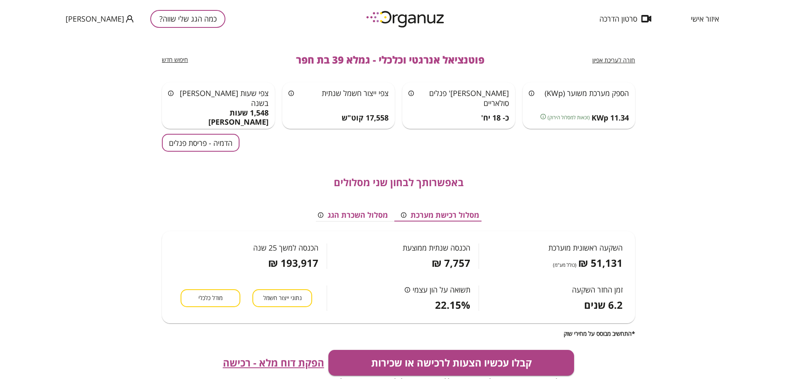
click at [636, 58] on div "חזרה לעריכת אפיון פוטנציאל אנרגטי וכלכלי - גמלא 39 בת חפר חיפוש חדש הספק מערכת …" at bounding box center [398, 207] width 797 height 341
click at [630, 62] on span "חזרה לעריכת אפיון" at bounding box center [613, 60] width 43 height 8
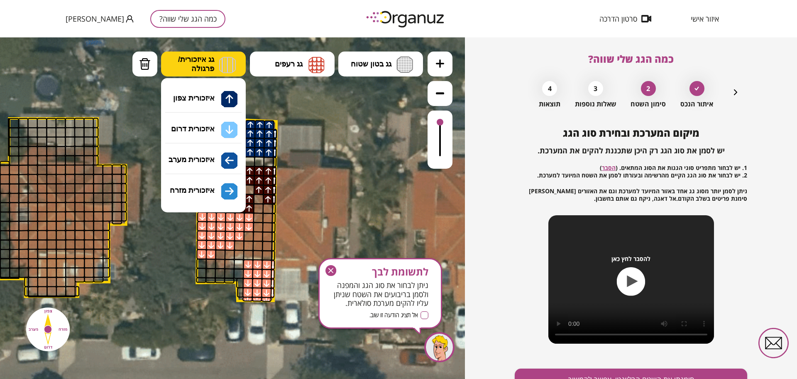
click at [213, 64] on span "גג איזכורית/ פרגולה" at bounding box center [196, 64] width 36 height 18
click at [218, 97] on div ".st0 { fill: #FFFFFF; } .st0 { fill: #FFFFFF; }" at bounding box center [232, 207] width 465 height 341
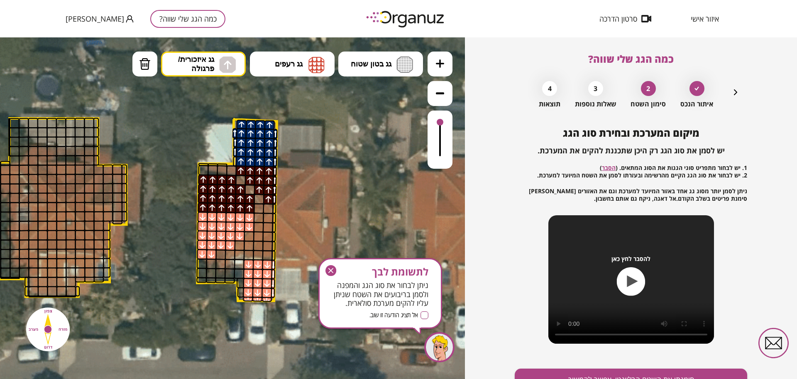
drag, startPoint x: 240, startPoint y: 157, endPoint x: 364, endPoint y: 181, distance: 126.1
click at [322, 171] on div ".st0 { fill: #FFFFFF; } .st0 { fill: #FFFFFF; }" at bounding box center [167, 200] width 1093 height 1093
click at [234, 159] on div at bounding box center [235, 161] width 4 height 10
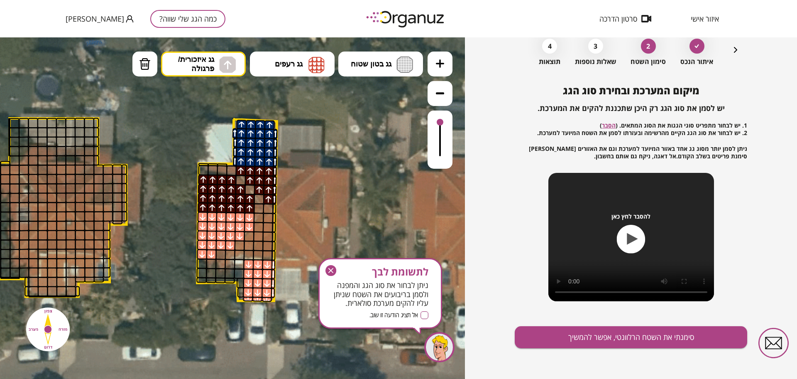
scroll to position [43, 0]
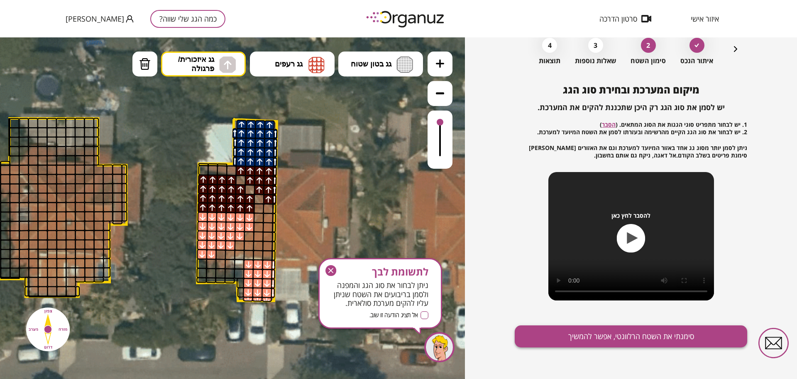
click at [608, 330] on button "סימנתי את השטח הרלוונטי, אפשר להמשיך" at bounding box center [631, 336] width 232 height 22
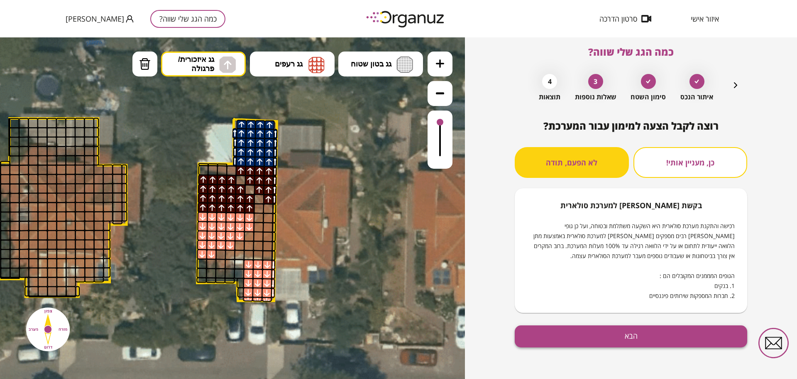
scroll to position [7, 0]
click at [644, 340] on button "הבא" at bounding box center [631, 336] width 232 height 22
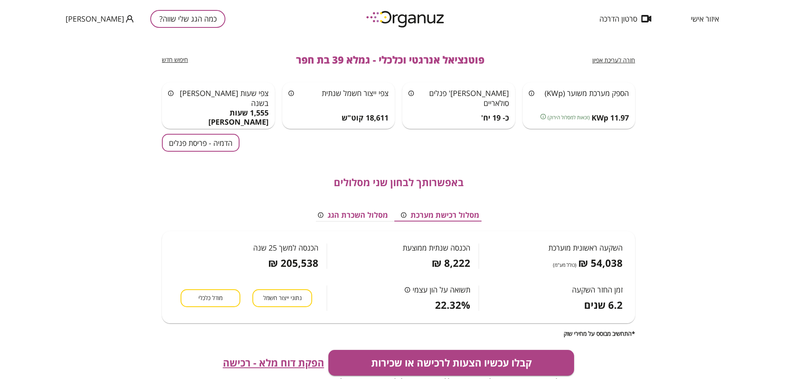
click at [196, 145] on button "הדמיה - פריסת פנלים" at bounding box center [201, 143] width 78 height 18
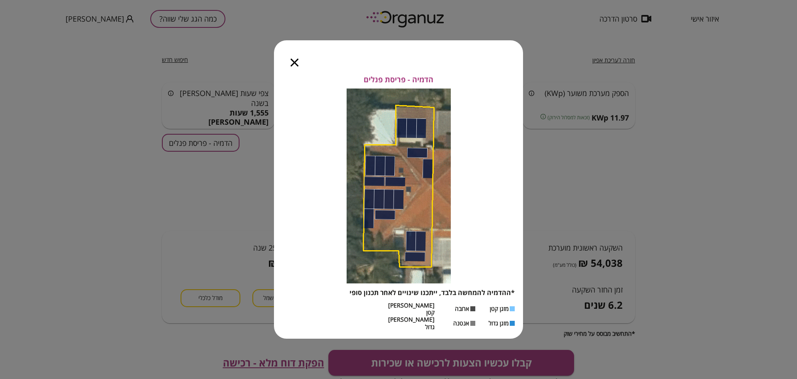
click at [291, 66] on icon "button" at bounding box center [295, 63] width 8 height 8
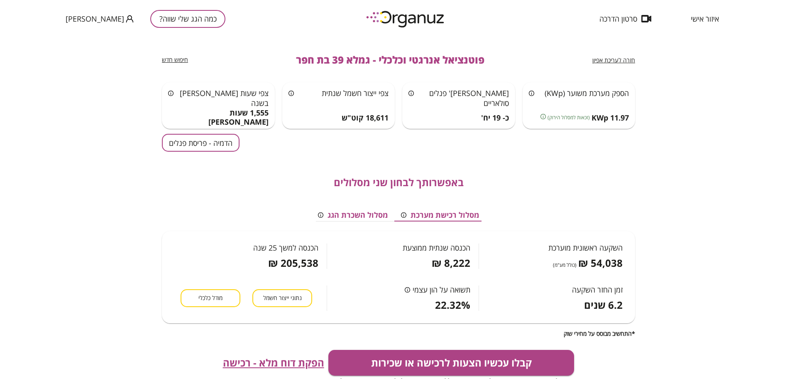
click at [222, 144] on button "הדמיה - פריסת פנלים" at bounding box center [201, 143] width 78 height 18
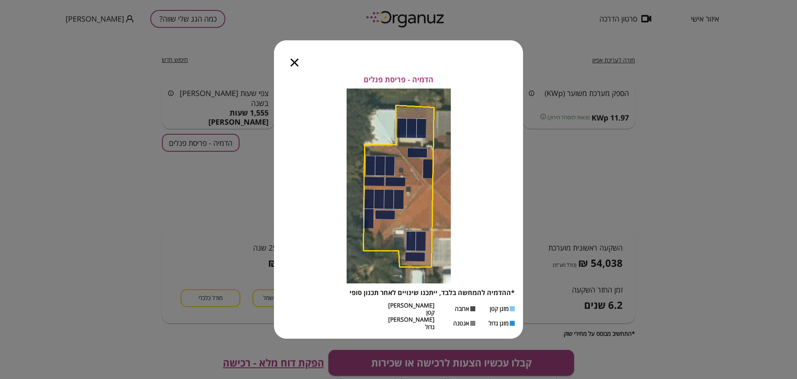
click at [293, 66] on icon "button" at bounding box center [295, 63] width 8 height 8
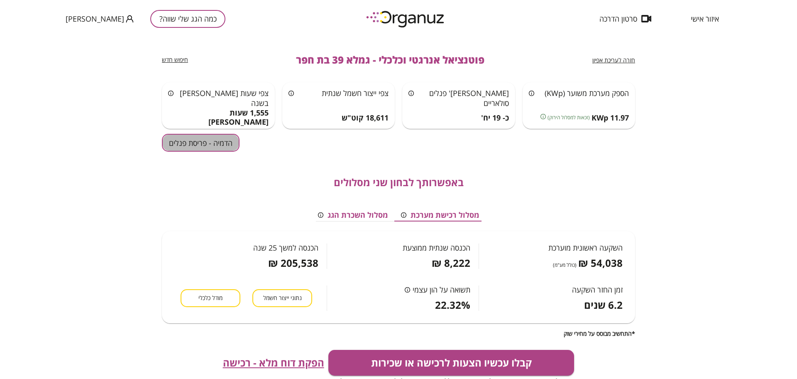
click at [229, 144] on button "הדמיה - פריסת פנלים" at bounding box center [201, 143] width 78 height 18
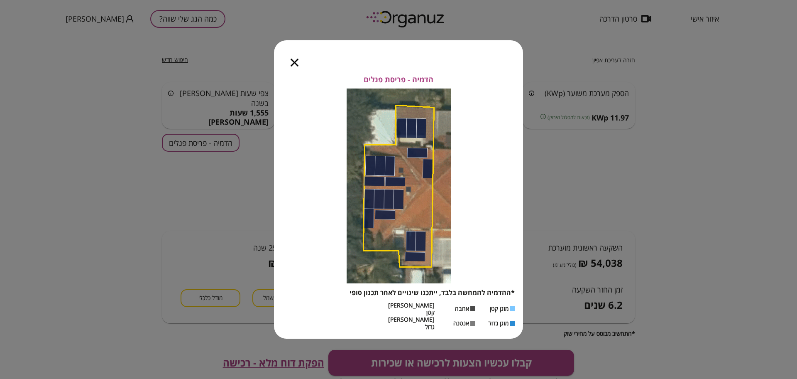
click at [290, 71] on div at bounding box center [294, 57] width 41 height 35
click at [292, 66] on icon "button" at bounding box center [295, 63] width 8 height 8
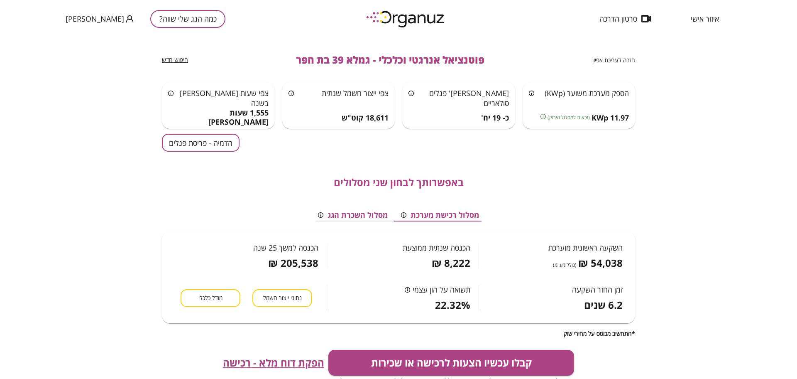
click at [317, 61] on span "פוטנציאל אנרגטי וכלכלי - גמלא 39 בת חפר" at bounding box center [390, 60] width 188 height 12
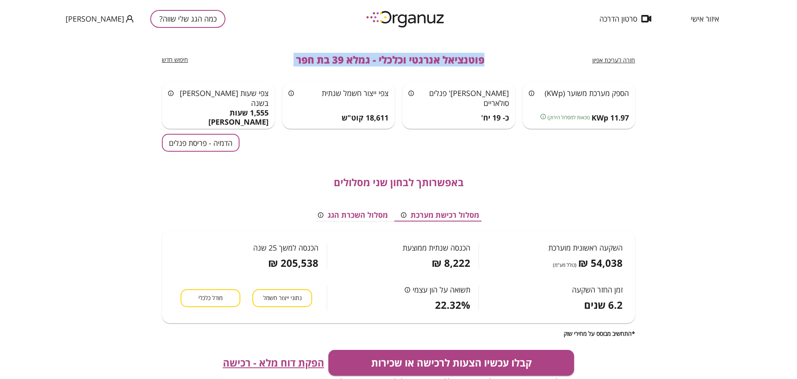
click at [317, 61] on span "פוטנציאל אנרגטי וכלכלי - גמלא 39 בת חפר" at bounding box center [390, 60] width 188 height 12
click at [247, 43] on div "חזרה לעריכת אפיון פוטנציאל אנרגטי וכלכלי - גמלא 39 בת חפר חיפוש חדש" at bounding box center [398, 59] width 473 height 45
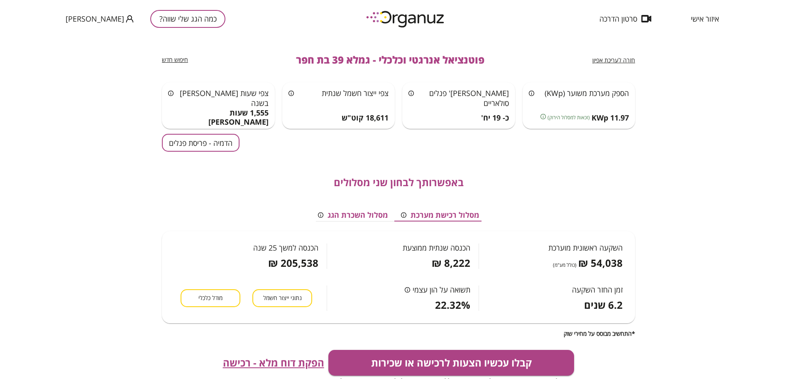
click at [199, 298] on span "מודל כלכלי" at bounding box center [210, 298] width 24 height 8
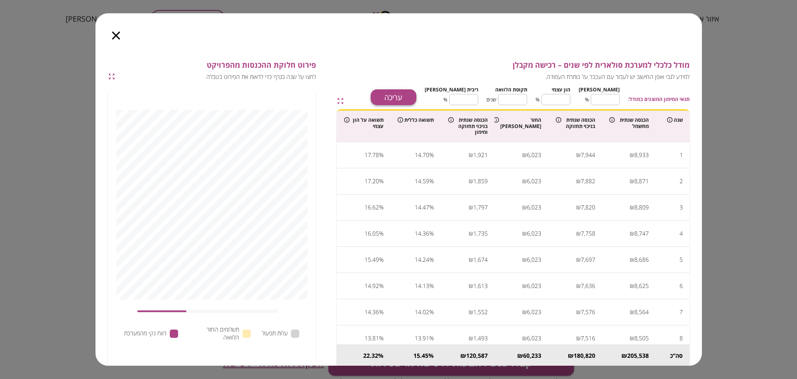
click at [416, 97] on button "עריכה" at bounding box center [394, 97] width 46 height 16
click at [604, 99] on input "**" at bounding box center [605, 99] width 29 height 22
type input "*"
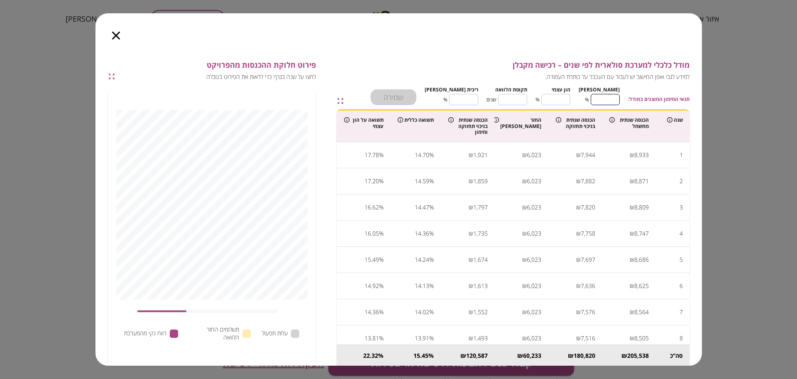
type input "***"
type input "*"
click at [523, 95] on input "**" at bounding box center [512, 99] width 29 height 22
type input "*"
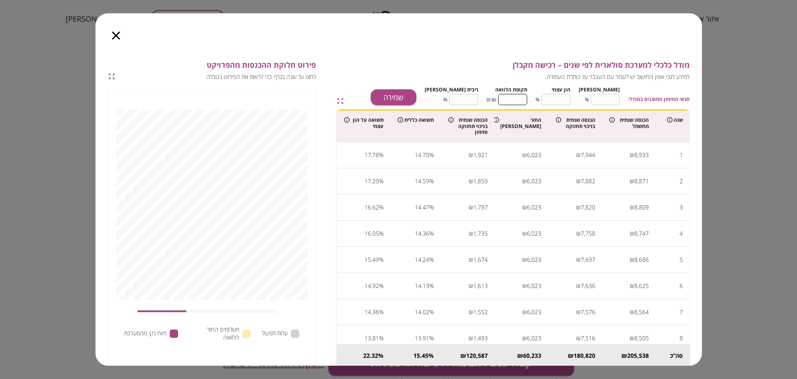
click at [478, 104] on input "****" at bounding box center [463, 99] width 29 height 22
click at [416, 101] on button "שמירה" at bounding box center [394, 97] width 46 height 16
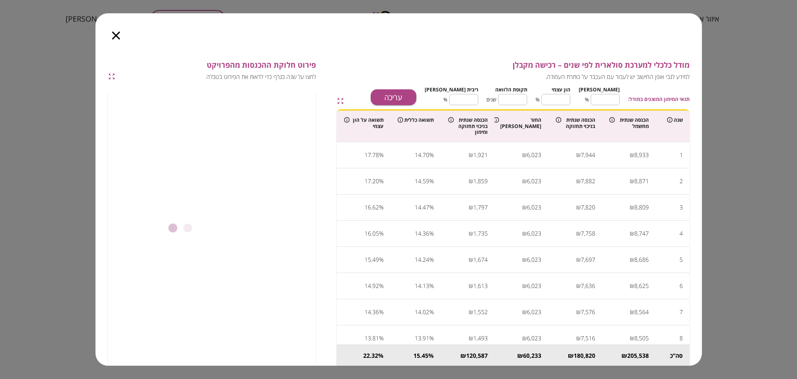
type input "****"
click at [114, 34] on icon "button" at bounding box center [116, 36] width 8 height 8
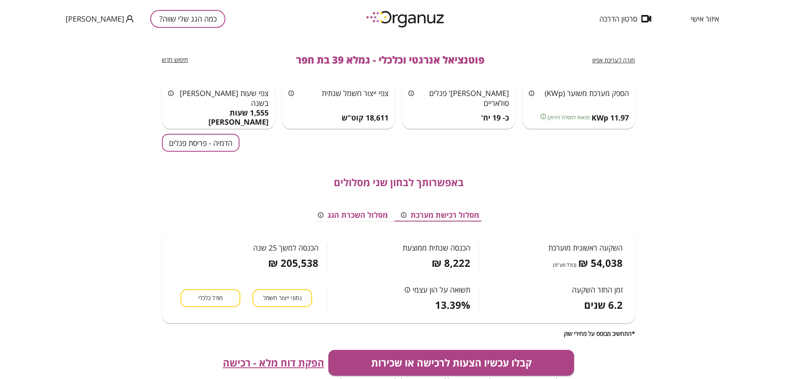
click at [277, 357] on span "הפקת דוח מלא - רכישה" at bounding box center [273, 363] width 101 height 12
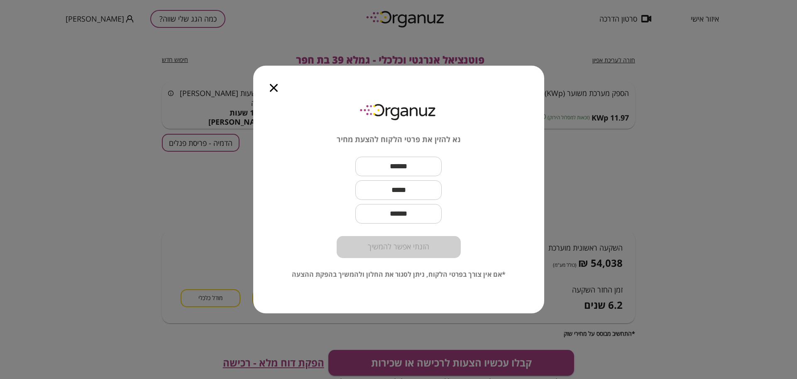
click at [274, 88] on icon "button" at bounding box center [274, 88] width 8 height 8
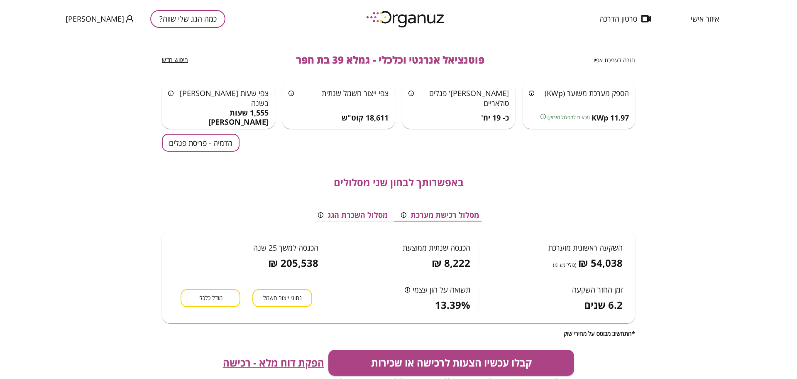
click at [591, 59] on div "חזרה לעריכת אפיון פוטנציאל אנרגטי וכלכלי - גמלא 39 בת חפר חיפוש חדש" at bounding box center [398, 59] width 473 height 45
click at [614, 57] on span "חזרה לעריכת אפיון" at bounding box center [613, 60] width 43 height 8
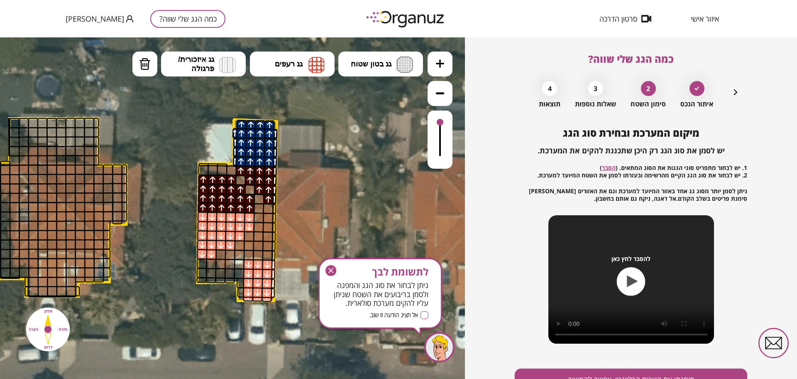
click at [329, 267] on icon "button" at bounding box center [330, 270] width 11 height 11
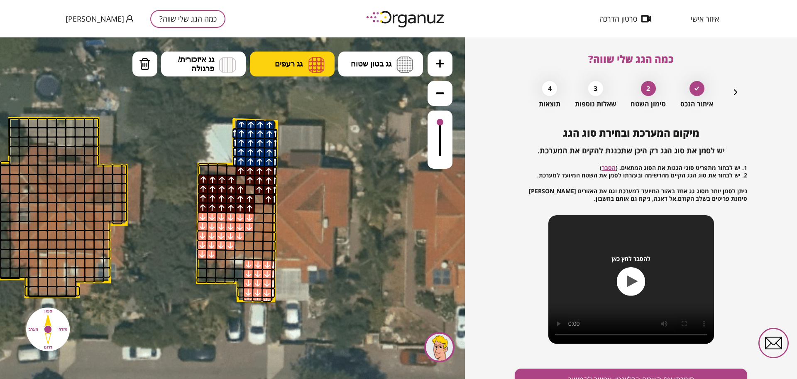
click at [324, 73] on button "גג רעפים" at bounding box center [292, 63] width 85 height 25
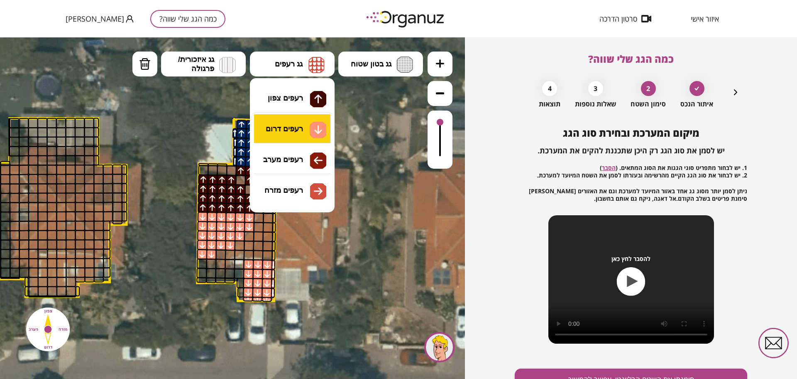
click at [309, 127] on div ".st0 { fill: #FFFFFF; } .st0 { fill: #FFFFFF; }" at bounding box center [232, 207] width 465 height 341
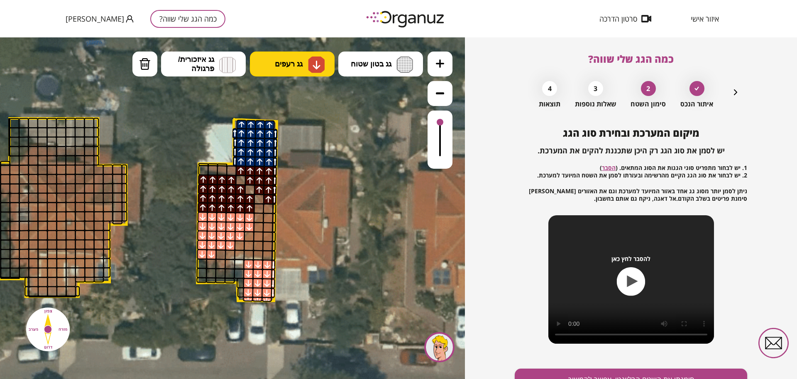
click at [286, 64] on span "גג רעפים" at bounding box center [289, 63] width 28 height 9
click at [297, 157] on div ".st0 { fill: #FFFFFF; } .st0 { fill: #FFFFFF; }" at bounding box center [232, 207] width 465 height 341
drag, startPoint x: 269, startPoint y: 254, endPoint x: 256, endPoint y: 244, distance: 16.5
click at [322, 64] on img at bounding box center [316, 64] width 17 height 17
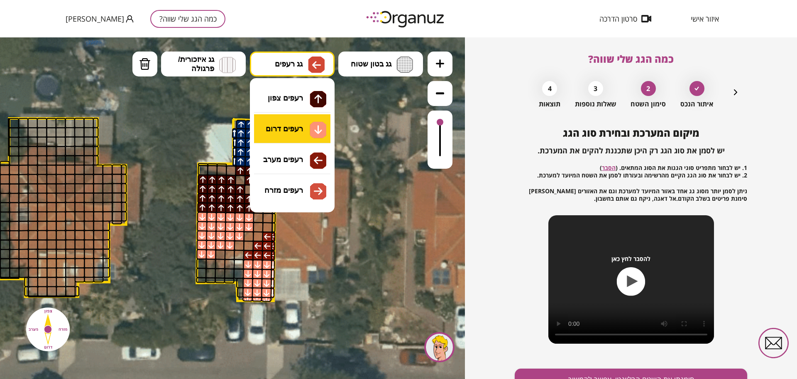
click at [308, 135] on div ".st0 { fill: #FFFFFF; } .st0 { fill: #FFFFFF; }" at bounding box center [232, 207] width 465 height 341
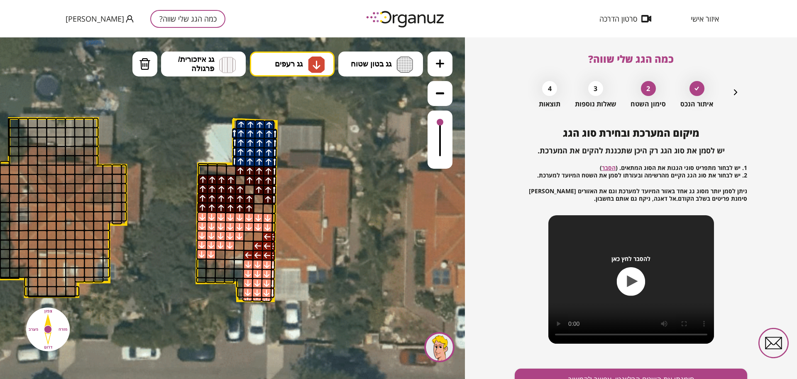
drag, startPoint x: 270, startPoint y: 216, endPoint x: 261, endPoint y: 220, distance: 9.5
click at [151, 64] on button "מחיקה" at bounding box center [144, 63] width 25 height 25
click at [257, 223] on div at bounding box center [258, 227] width 10 height 10
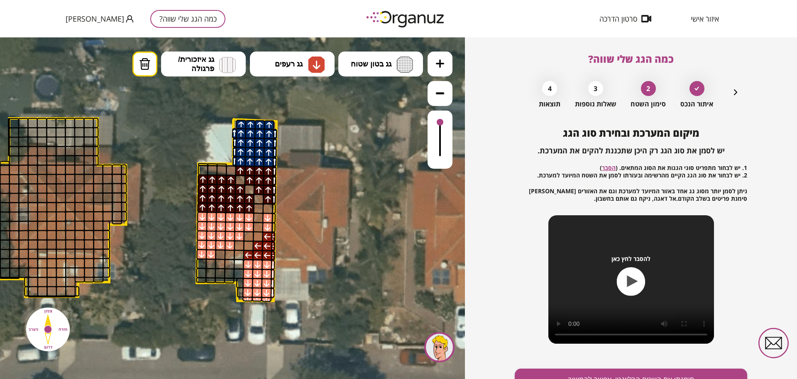
click at [269, 227] on div at bounding box center [267, 227] width 10 height 10
click at [270, 217] on div at bounding box center [267, 218] width 10 height 10
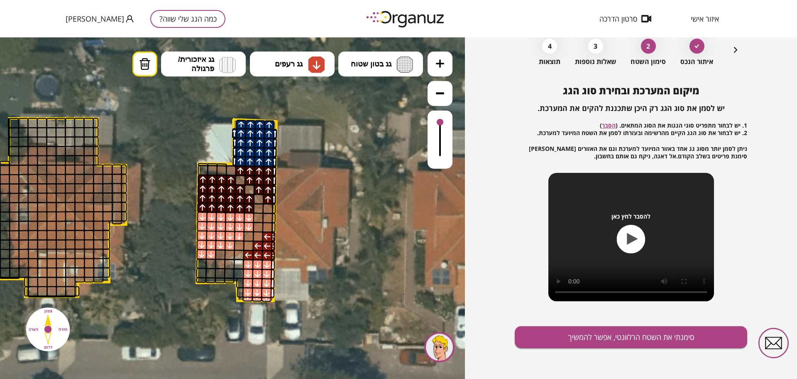
scroll to position [43, 0]
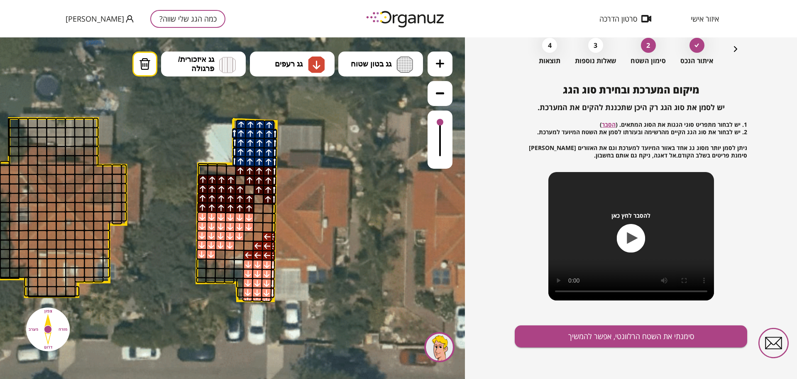
click at [154, 20] on button "כמה הגג שלי שווה?" at bounding box center [187, 19] width 75 height 18
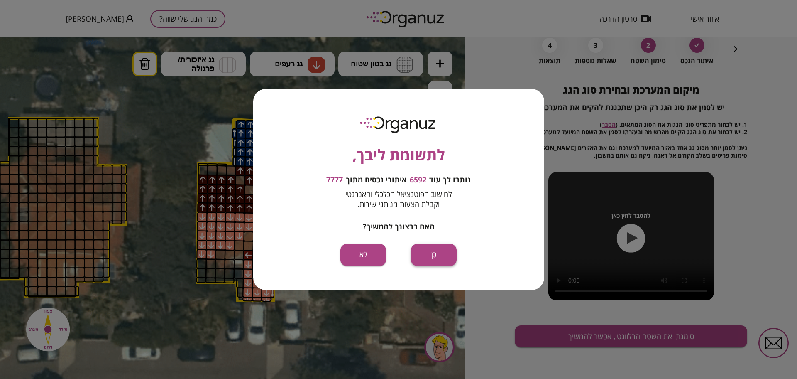
click at [426, 249] on button "כן" at bounding box center [434, 255] width 46 height 22
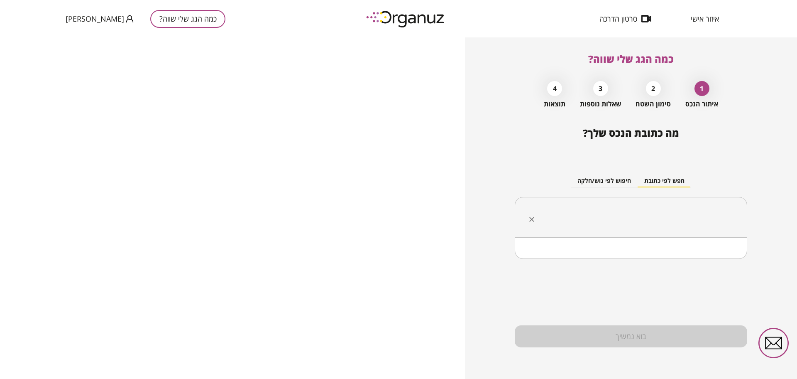
click at [565, 219] on input "text" at bounding box center [634, 217] width 206 height 21
paste input "**********"
click at [705, 257] on li "[PERSON_NAME] 8 [GEOGRAPHIC_DATA]" at bounding box center [630, 258] width 211 height 15
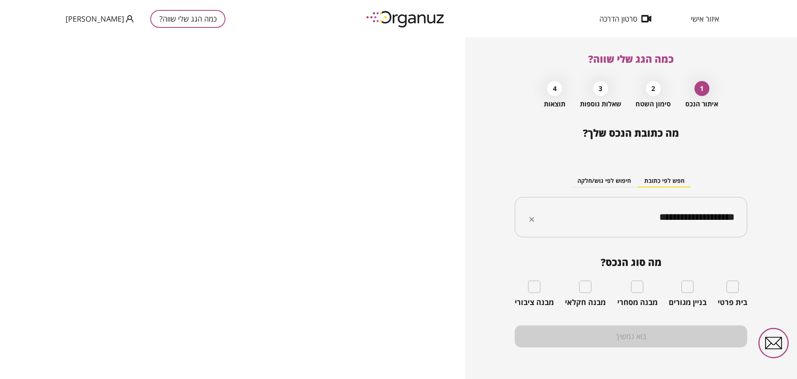
type input "**********"
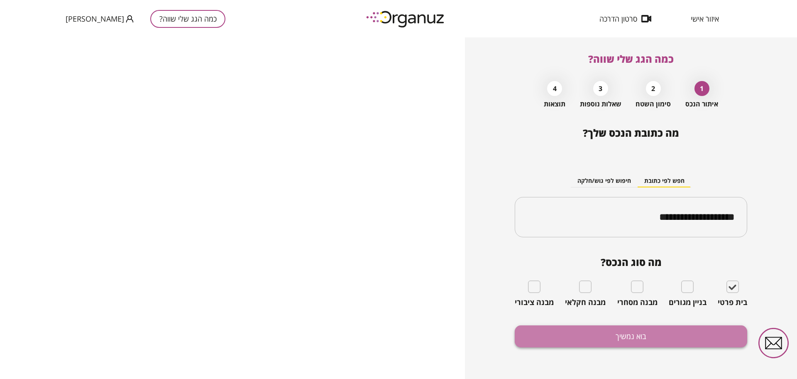
click at [619, 340] on button "בוא נמשיך" at bounding box center [631, 336] width 232 height 22
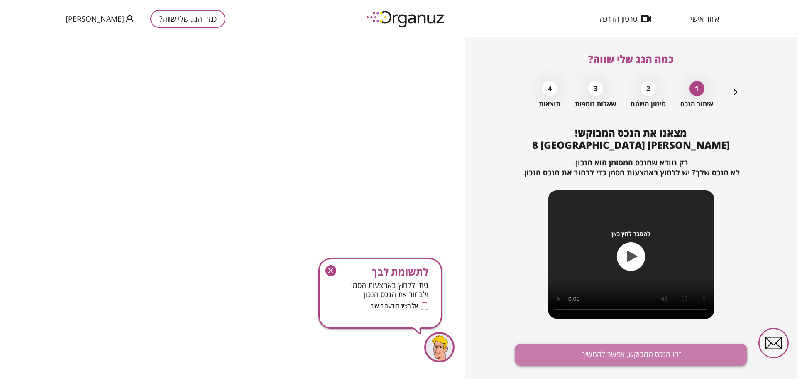
click at [638, 349] on button "זהו הנכס המבוקש, אפשר להמשיך" at bounding box center [631, 354] width 232 height 22
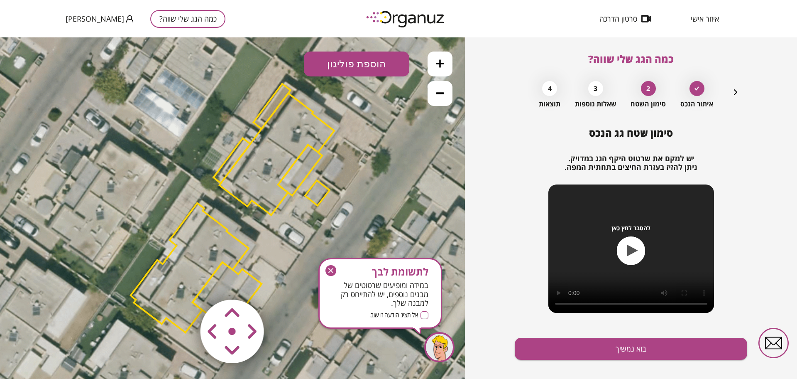
click at [322, 267] on div "לתשומת לבך במידה ומופיעים שרטוטים של מבנים נוספים, יש להתייחס רק למבנה שלך. אל …" at bounding box center [380, 293] width 124 height 71
click at [330, 270] on icon "button" at bounding box center [330, 270] width 11 height 11
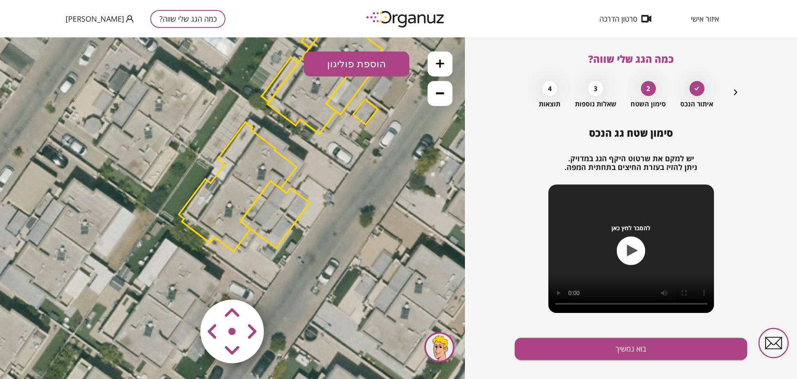
drag, startPoint x: 332, startPoint y: 247, endPoint x: 376, endPoint y: 179, distance: 80.6
click at [376, 179] on icon at bounding box center [281, 128] width 766 height 766
click at [183, 282] on area at bounding box center [183, 282] width 0 height 0
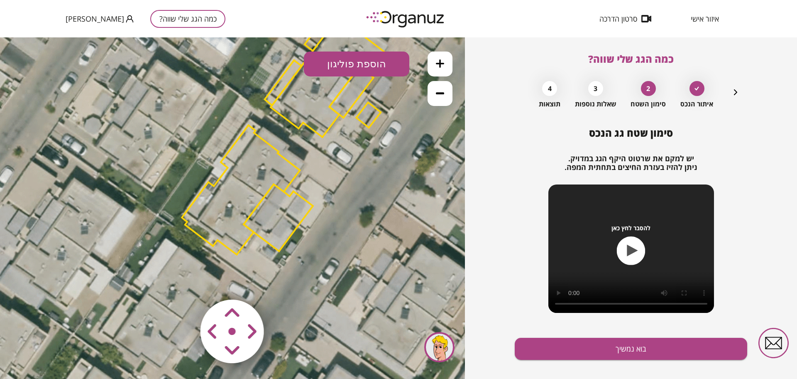
click at [183, 282] on area at bounding box center [183, 282] width 0 height 0
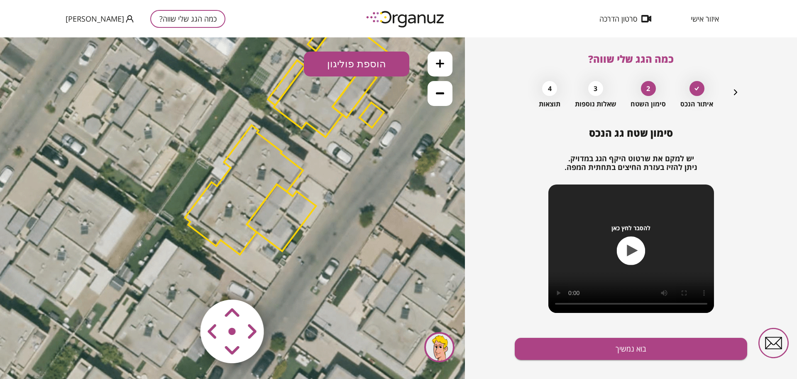
click at [183, 282] on area at bounding box center [183, 282] width 0 height 0
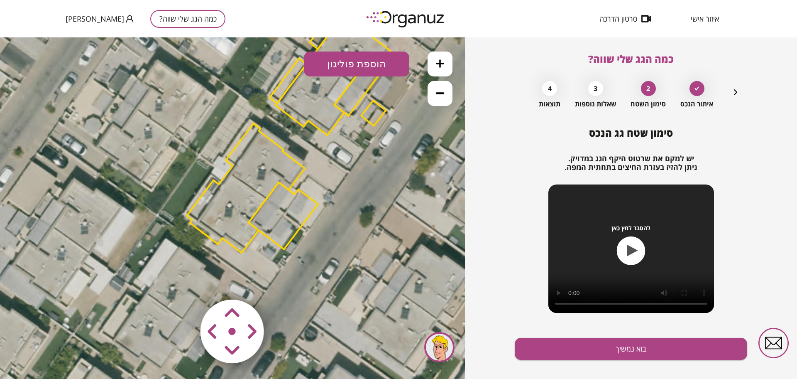
click at [183, 282] on area at bounding box center [183, 282] width 0 height 0
click at [247, 211] on polygon at bounding box center [247, 187] width 118 height 129
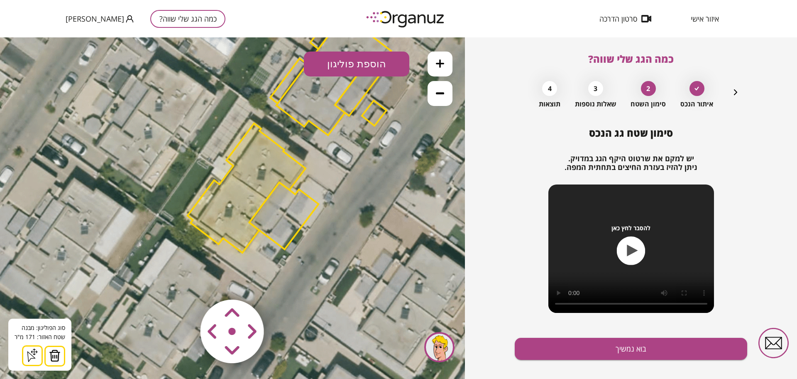
click at [53, 352] on img at bounding box center [55, 355] width 12 height 12
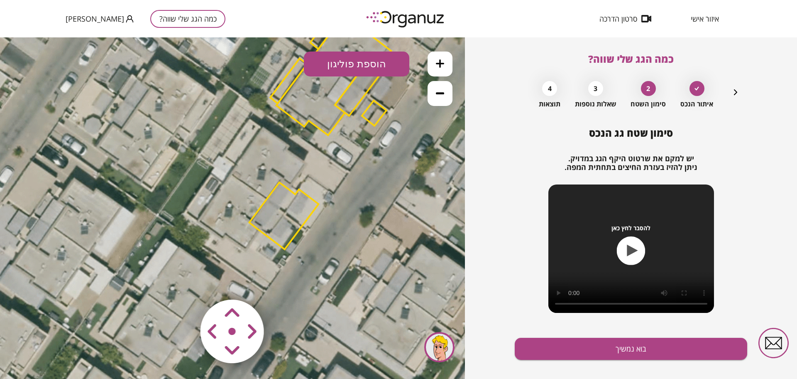
click at [274, 200] on polygon at bounding box center [283, 215] width 69 height 67
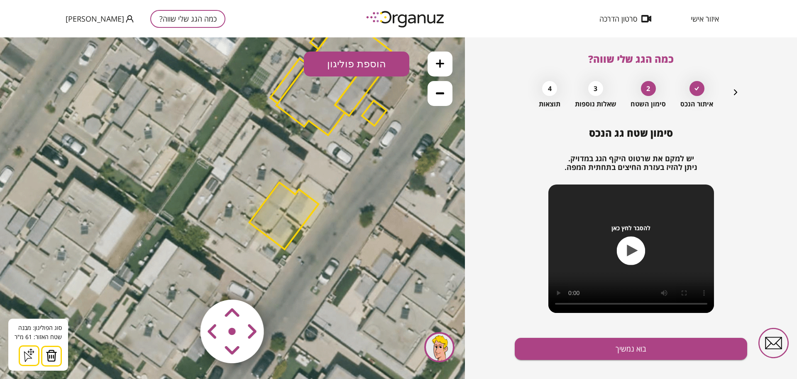
click at [50, 357] on img at bounding box center [52, 355] width 12 height 12
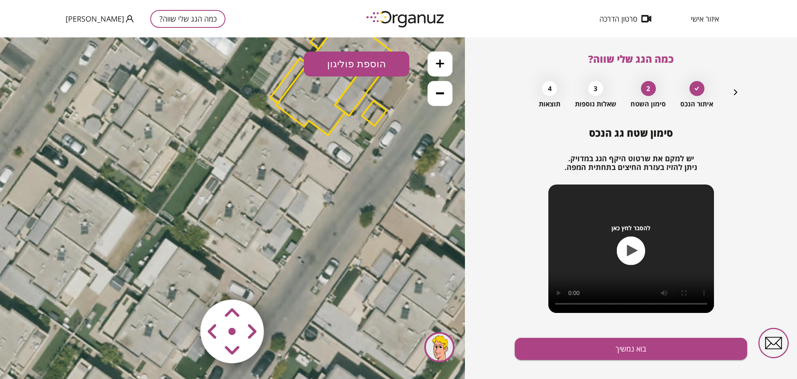
click at [325, 65] on button "הוספת פוליגון" at bounding box center [356, 63] width 105 height 25
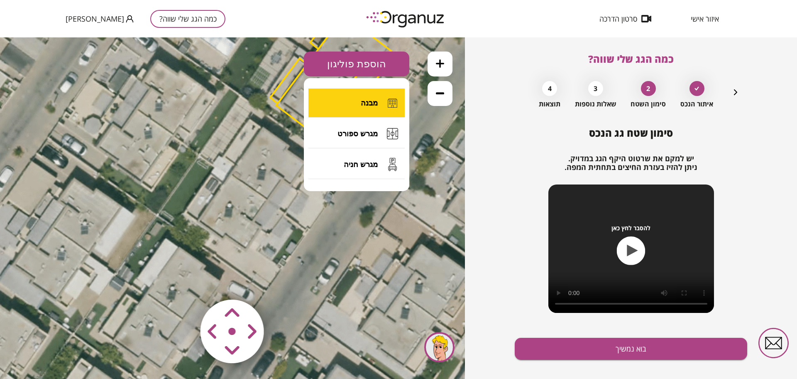
click at [346, 100] on button "מבנה" at bounding box center [356, 102] width 96 height 29
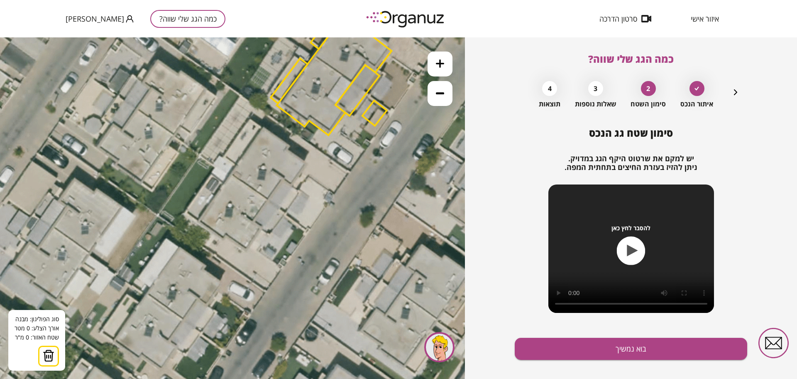
click at [229, 176] on icon at bounding box center [282, 128] width 766 height 766
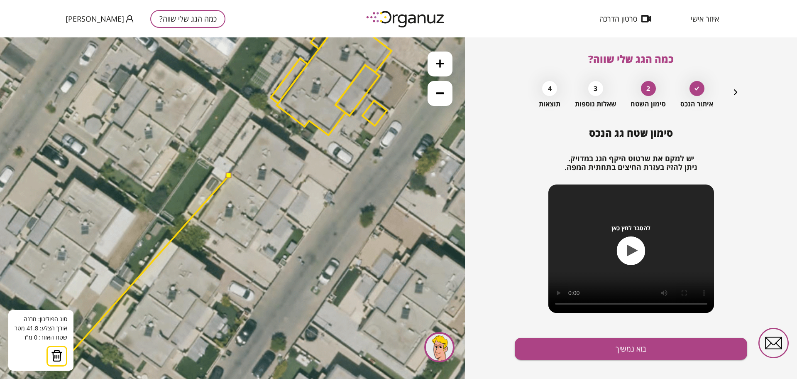
drag, startPoint x: 59, startPoint y: 352, endPoint x: 74, endPoint y: 334, distance: 23.3
click at [60, 352] on img at bounding box center [57, 355] width 12 height 12
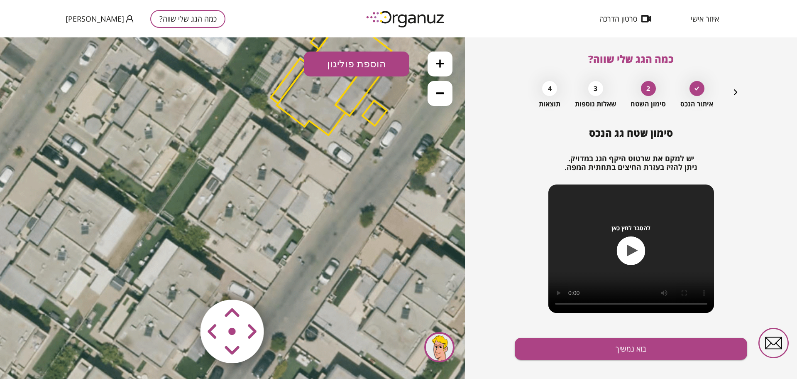
click at [331, 75] on button "הוספת פוליגון" at bounding box center [356, 63] width 105 height 25
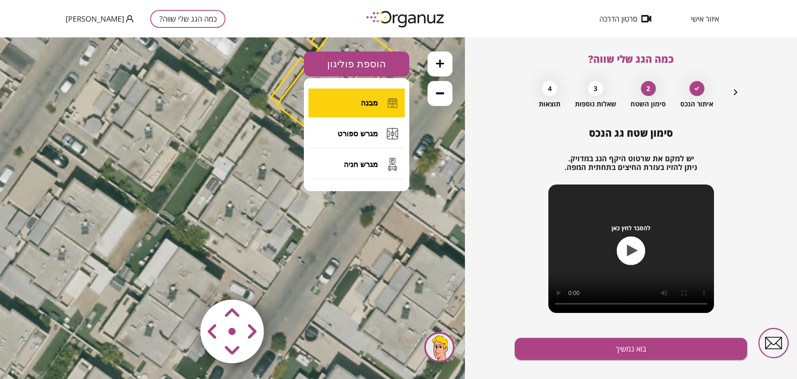
click at [345, 111] on button "מבנה" at bounding box center [356, 102] width 96 height 29
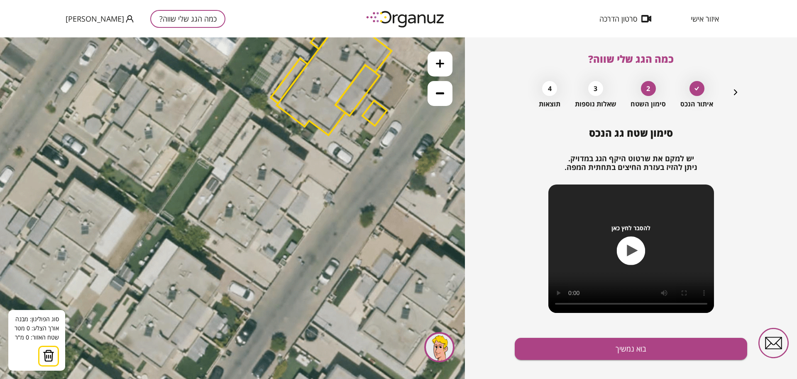
click at [230, 173] on icon at bounding box center [282, 128] width 766 height 766
click at [278, 207] on icon at bounding box center [282, 128] width 766 height 766
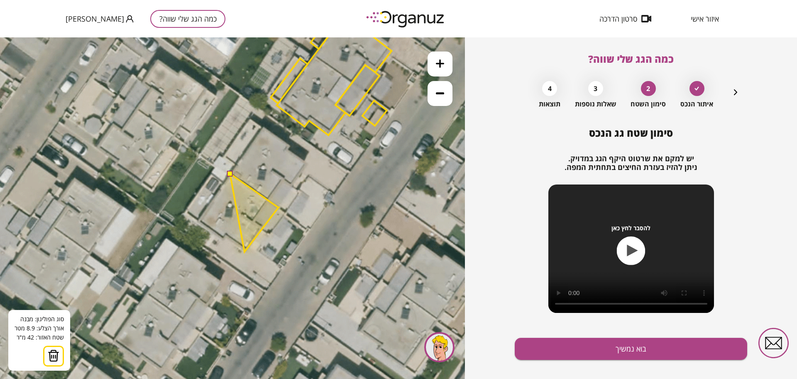
click at [244, 252] on polygon at bounding box center [254, 212] width 49 height 78
click at [225, 238] on polygon at bounding box center [251, 212] width 53 height 78
click at [223, 239] on polygon at bounding box center [251, 212] width 56 height 78
click at [198, 219] on polygon at bounding box center [238, 212] width 81 height 78
click at [231, 174] on button at bounding box center [230, 173] width 6 height 6
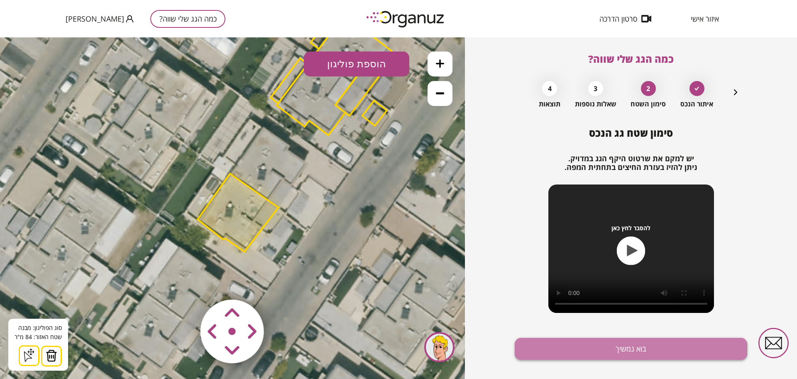
click at [611, 352] on button "בוא נמשיך" at bounding box center [631, 348] width 232 height 22
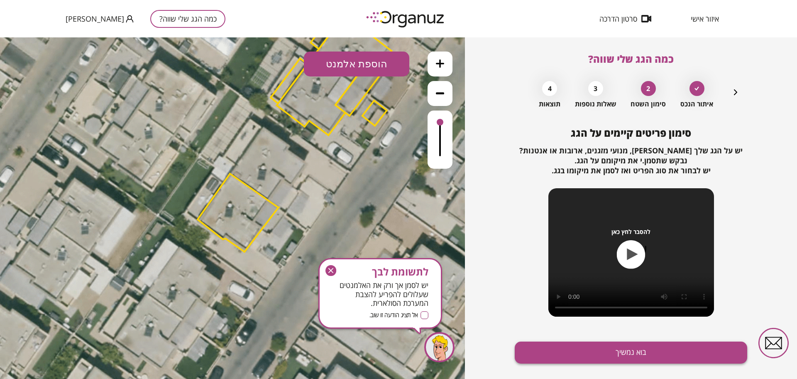
click at [611, 352] on button "בוא נמשיך" at bounding box center [631, 352] width 232 height 22
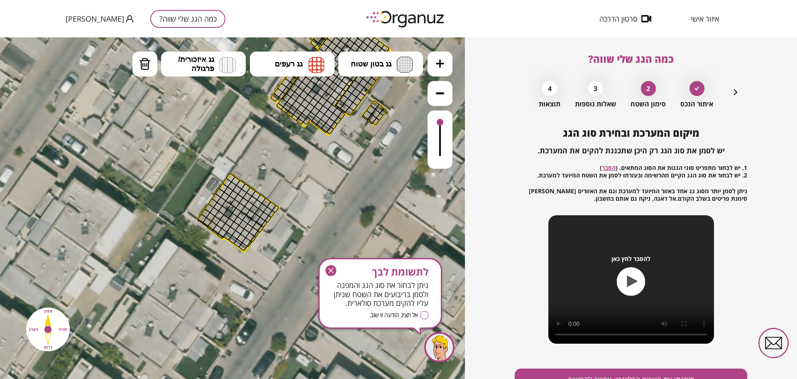
click at [734, 93] on icon "button" at bounding box center [735, 92] width 10 height 10
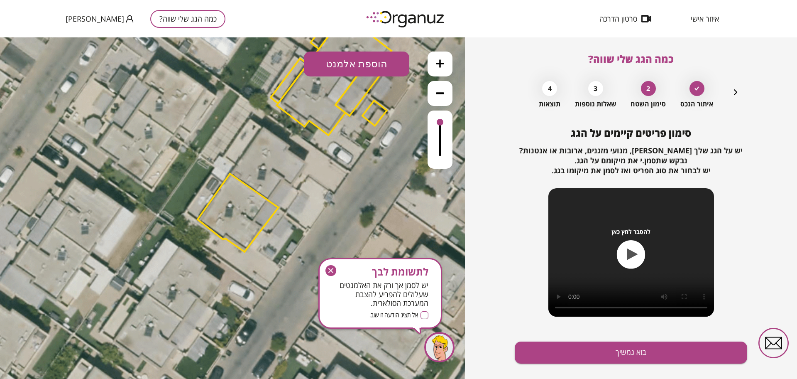
click at [364, 63] on button "הוספת אלמנט" at bounding box center [356, 63] width 105 height 25
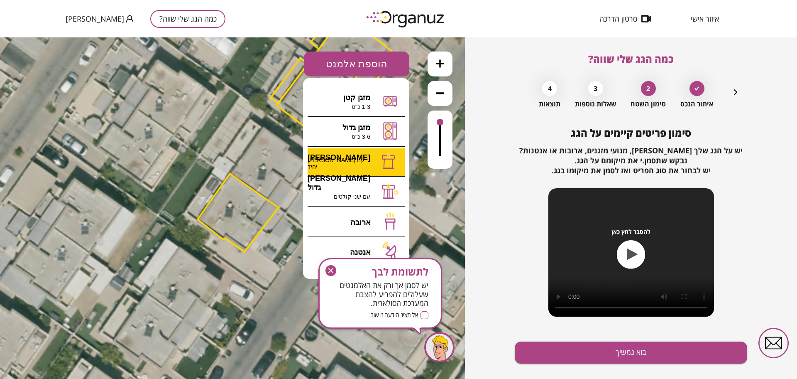
click at [380, 166] on div ".st0 { fill: #FFFFFF; } 84" at bounding box center [232, 207] width 465 height 341
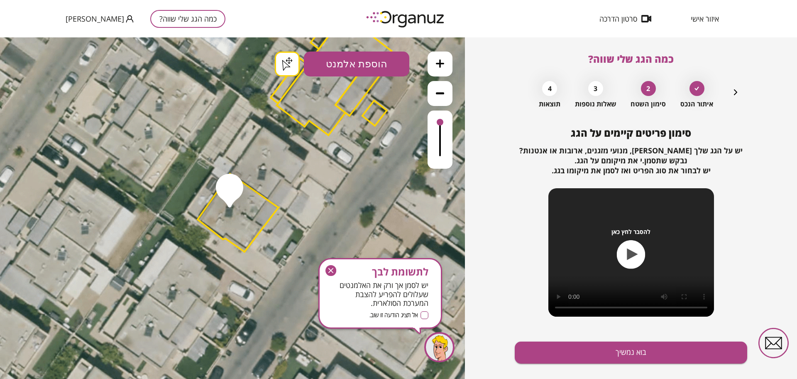
click at [329, 267] on icon "button" at bounding box center [330, 270] width 11 height 11
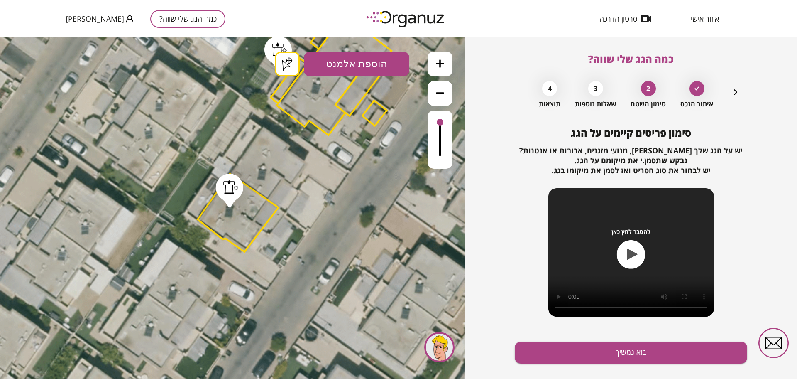
click at [278, 67] on div ".st0 { fill: #FFFFFF; } .st0 { fill: #FFFFFF; }" at bounding box center [232, 207] width 465 height 341
click at [607, 355] on button "בוא נמשיך" at bounding box center [631, 352] width 232 height 22
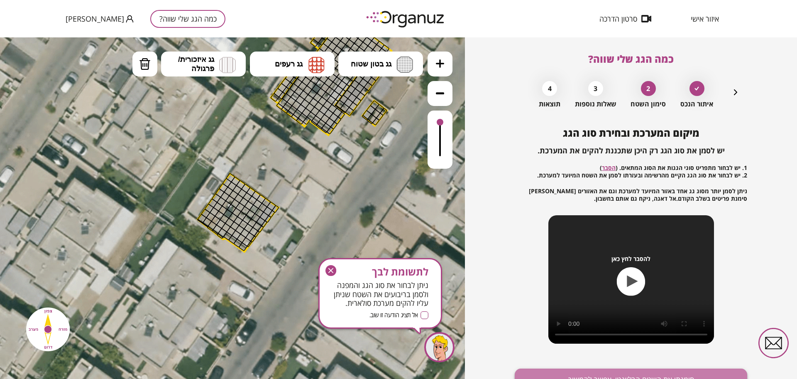
click at [611, 370] on button "סימנתי את השטח הרלוונטי, אפשר להמשיך" at bounding box center [631, 379] width 232 height 22
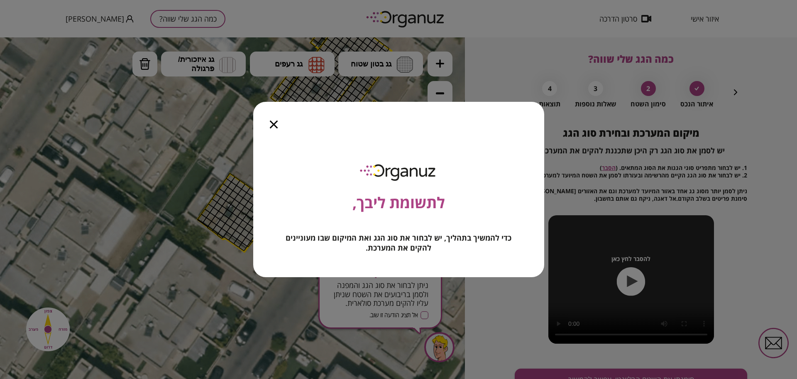
click at [276, 125] on icon "button" at bounding box center [274, 124] width 8 height 8
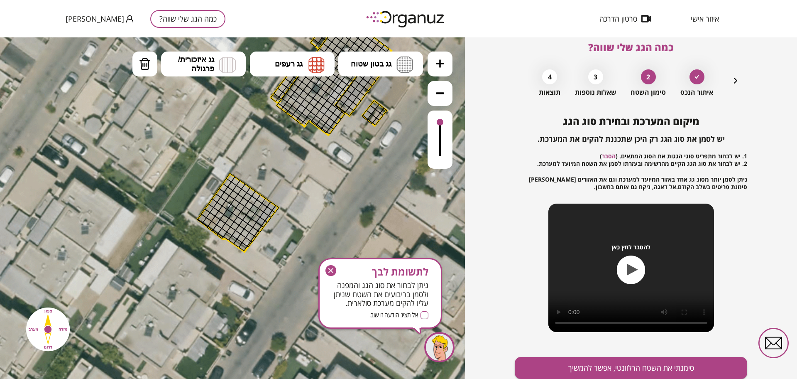
click at [440, 66] on icon at bounding box center [440, 63] width 8 height 8
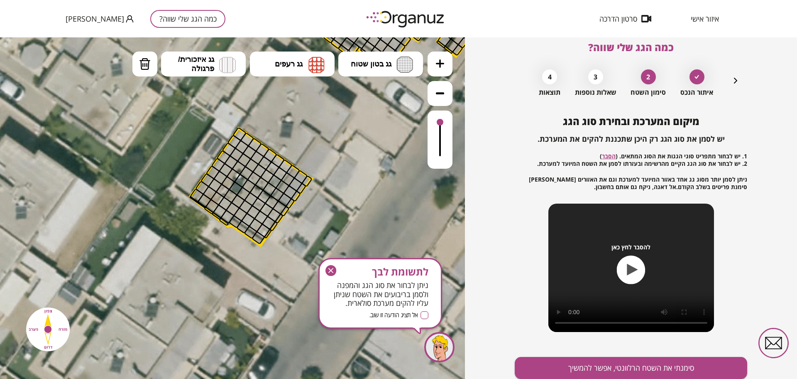
drag, startPoint x: 363, startPoint y: 210, endPoint x: 371, endPoint y: 187, distance: 24.7
click at [371, 187] on icon at bounding box center [316, 59] width 1149 height 1149
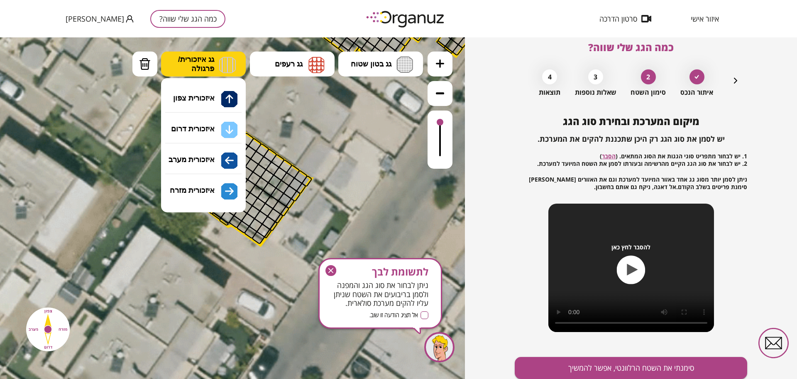
click at [216, 58] on button "גג איזכורית/ פרגולה" at bounding box center [203, 63] width 85 height 25
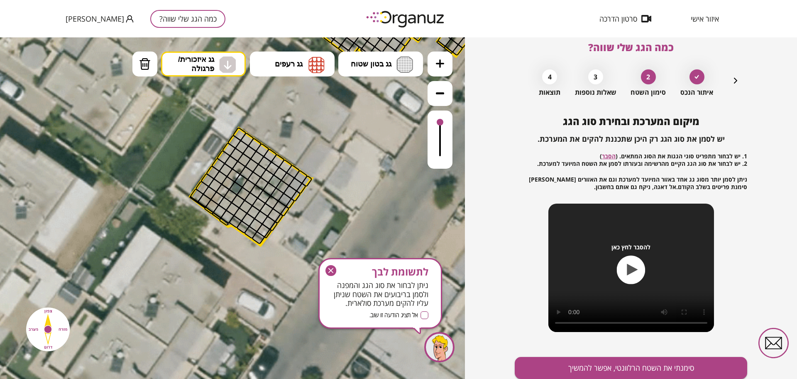
click at [222, 129] on div ".st0 { fill: #FFFFFF; } .st0 { fill: #FFFFFF; }" at bounding box center [232, 207] width 465 height 341
drag, startPoint x: 302, startPoint y: 181, endPoint x: 299, endPoint y: 189, distance: 9.2
click at [229, 71] on img at bounding box center [227, 64] width 17 height 17
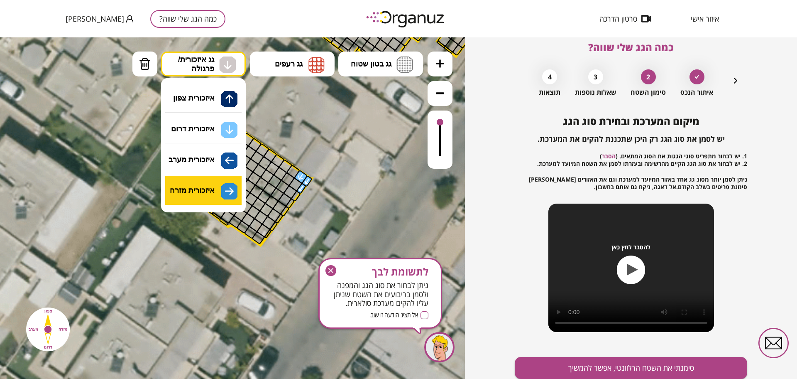
click at [225, 194] on div ".st0 { fill: #FFFFFF; } .st0 { fill: #FFFFFF; }" at bounding box center [232, 207] width 465 height 341
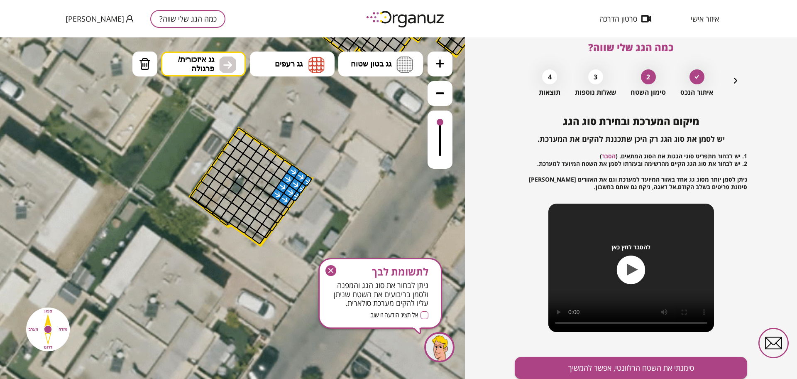
drag, startPoint x: 305, startPoint y: 177, endPoint x: 296, endPoint y: 186, distance: 12.0
click at [292, 203] on div at bounding box center [290, 203] width 10 height 11
click at [388, 64] on span "גג בטון שטוח" at bounding box center [371, 63] width 41 height 9
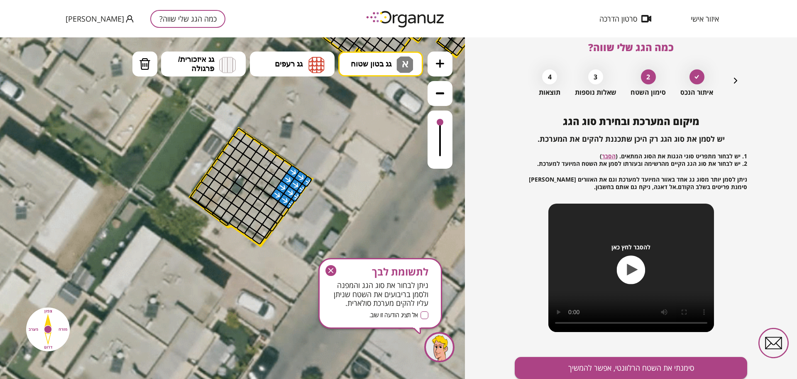
click at [388, 103] on div ".st0 { fill: #FFFFFF; } .st0 { fill: #FFFFFF; }" at bounding box center [232, 207] width 465 height 341
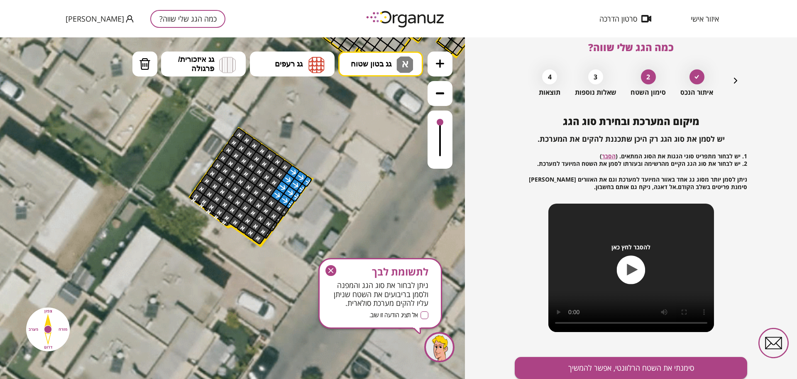
drag, startPoint x: 246, startPoint y: 175, endPoint x: 255, endPoint y: 232, distance: 58.0
drag, startPoint x: 327, startPoint y: 265, endPoint x: 401, endPoint y: 261, distance: 74.0
click at [328, 265] on icon "button" at bounding box center [330, 270] width 11 height 11
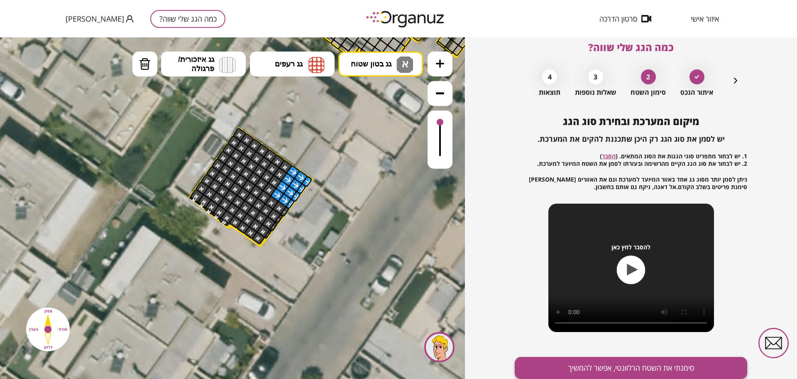
click at [591, 361] on button "סימנתי את השטח הרלוונטי, אפשר להמשיך" at bounding box center [631, 368] width 232 height 22
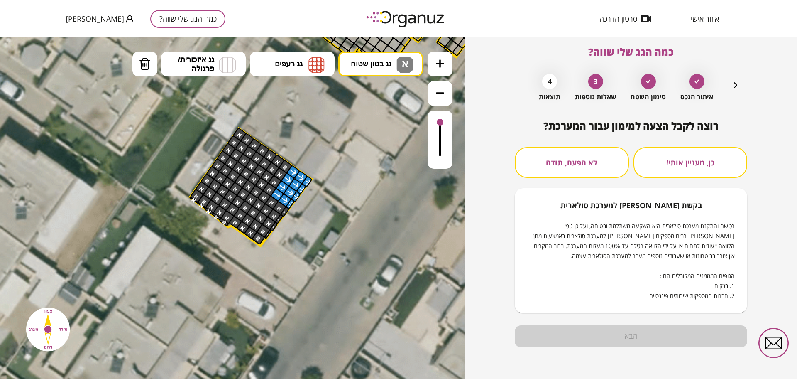
scroll to position [7, 0]
click at [559, 156] on button "לא הפעם, תודה" at bounding box center [572, 162] width 114 height 31
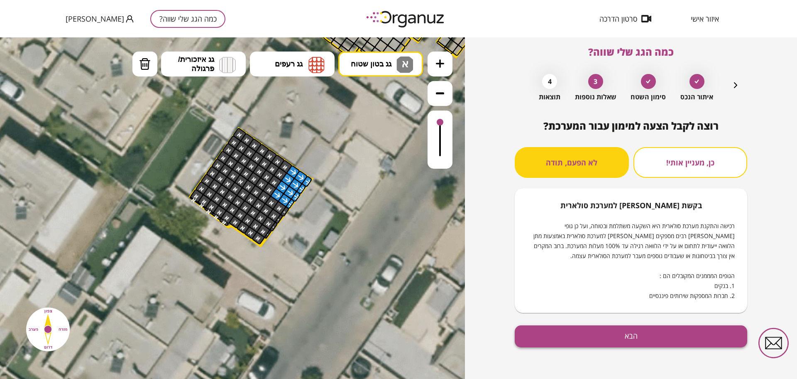
click at [589, 332] on button "הבא" at bounding box center [631, 336] width 232 height 22
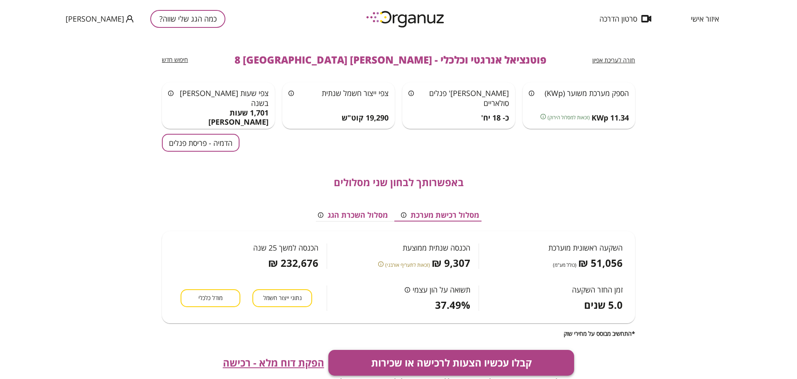
click at [434, 355] on button "קבלו עכשיו הצעות לרכישה או שכירות" at bounding box center [451, 362] width 246 height 26
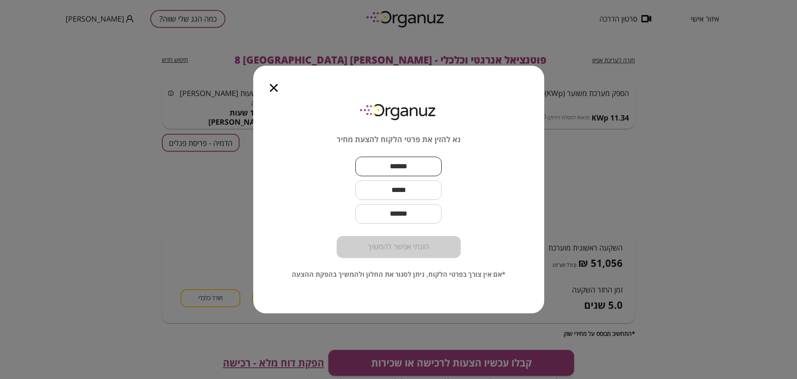
click at [420, 171] on input "text" at bounding box center [398, 166] width 86 height 24
type input "****"
click at [419, 196] on input "text" at bounding box center [398, 190] width 86 height 24
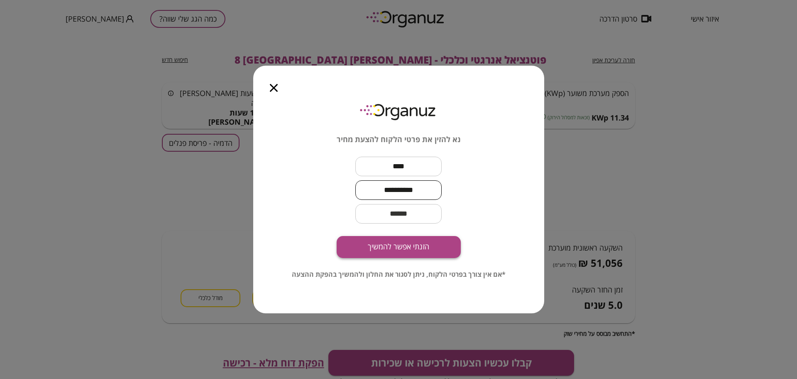
type input "**********"
click at [417, 249] on button "הזנתי אפשר להמשיך" at bounding box center [399, 247] width 124 height 22
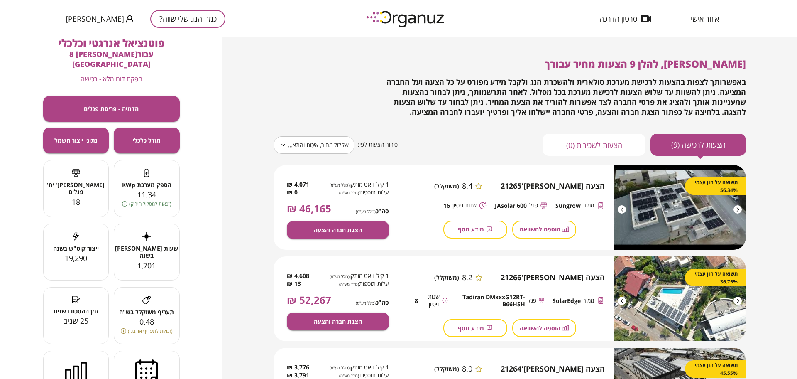
click at [331, 140] on body "**********" at bounding box center [398, 189] width 797 height 379
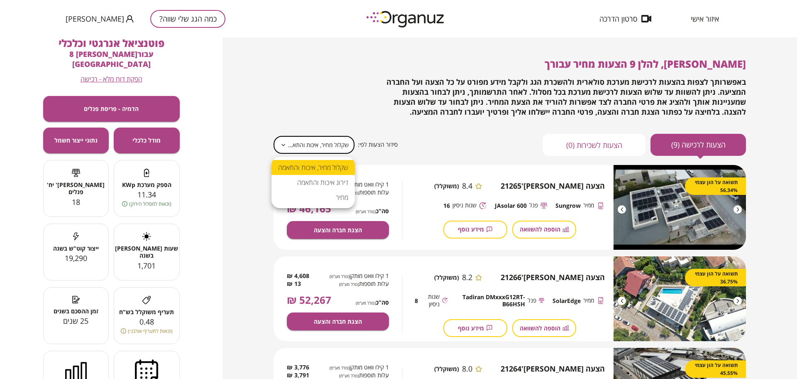
click at [380, 133] on div at bounding box center [398, 189] width 797 height 379
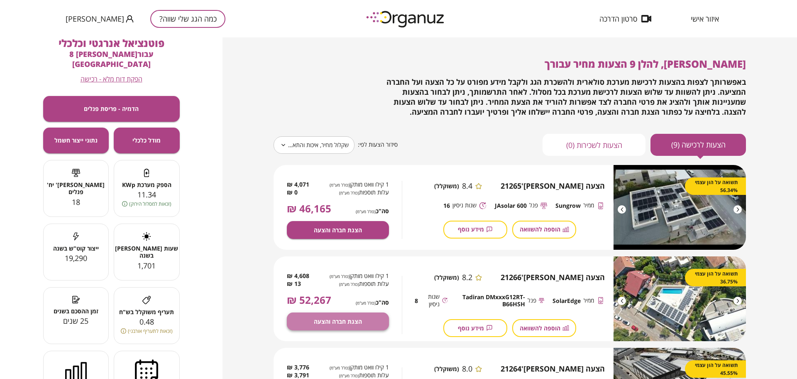
click at [376, 322] on button "הצגת חברה והצעה" at bounding box center [338, 321] width 102 height 18
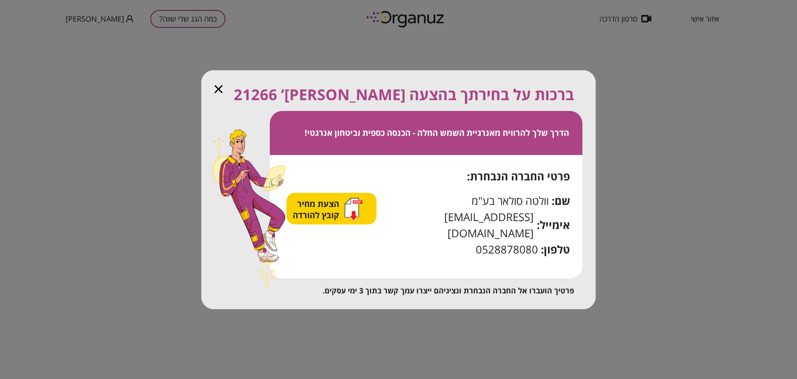
click at [335, 220] on span "הצעת מחיר קובץ להורדה" at bounding box center [317, 209] width 49 height 22
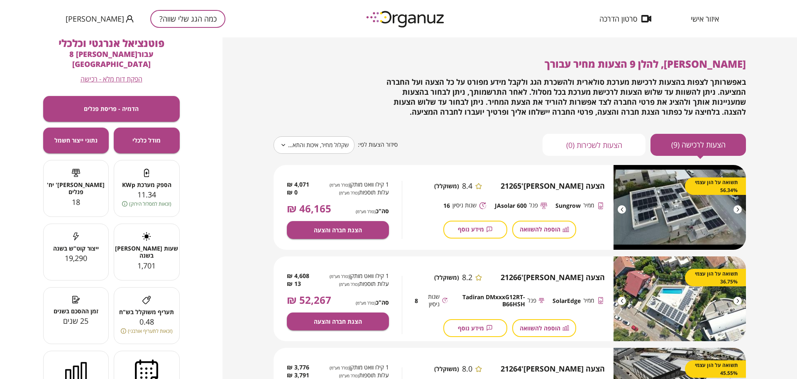
click at [157, 12] on button "כמה הגג שלי שווה?" at bounding box center [187, 19] width 75 height 18
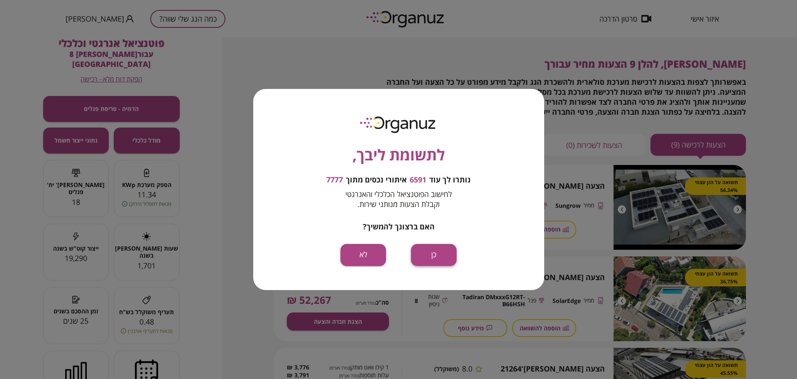
click at [436, 262] on button "כן" at bounding box center [434, 255] width 46 height 22
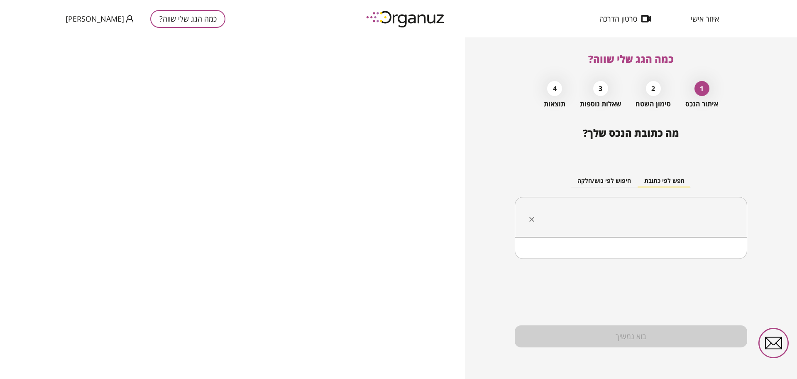
click at [614, 215] on input "text" at bounding box center [634, 217] width 206 height 21
paste input "***"
click at [711, 262] on li "גשר" at bounding box center [630, 258] width 211 height 15
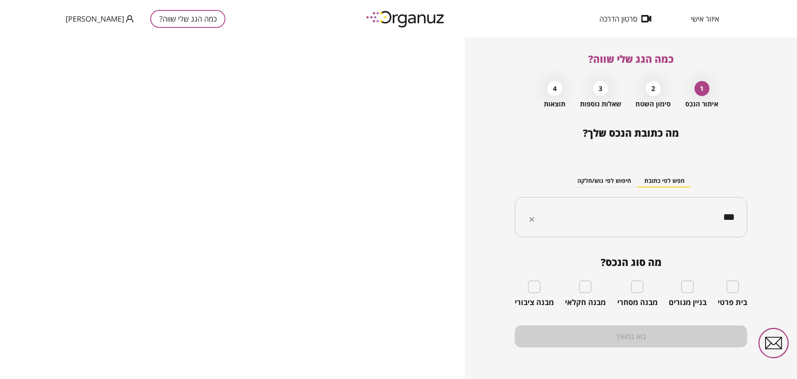
type input "***"
